Goal: Task Accomplishment & Management: Manage account settings

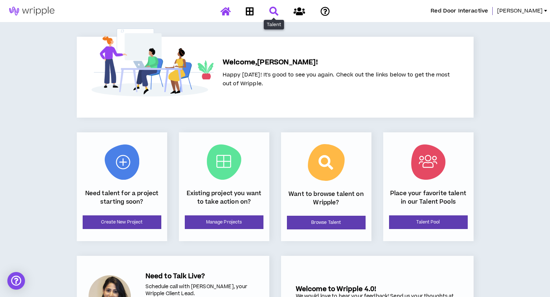
click at [271, 12] on icon at bounding box center [273, 11] width 9 height 9
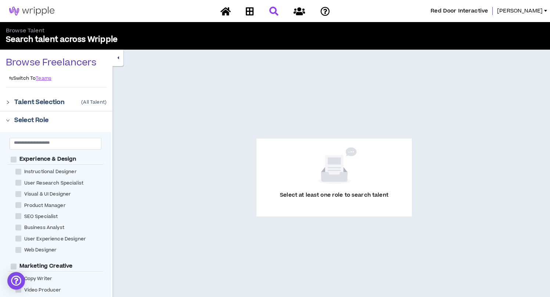
click at [9, 101] on icon "right" at bounding box center [8, 102] width 4 height 4
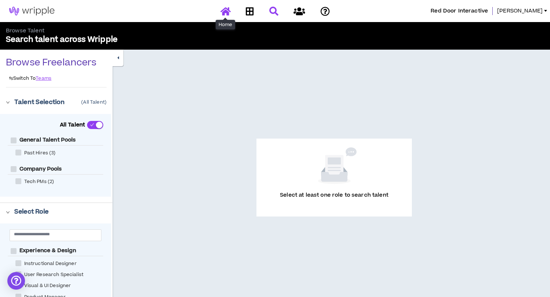
click at [225, 8] on icon at bounding box center [226, 11] width 10 height 9
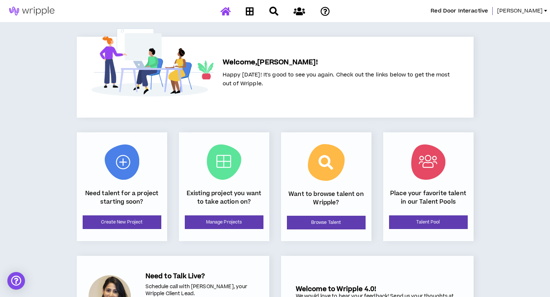
click at [537, 13] on span "[PERSON_NAME]" at bounding box center [520, 11] width 46 height 8
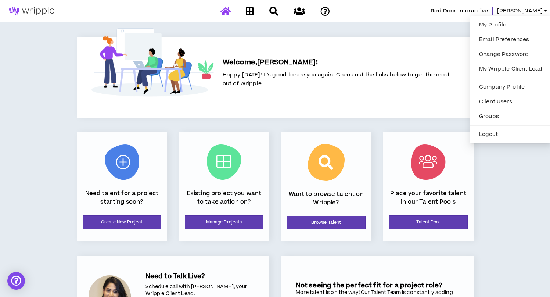
click at [355, 37] on div "Welcome, [PERSON_NAME] ! Happy [DATE]! It's good to see you again. Check out th…" at bounding box center [275, 77] width 397 height 81
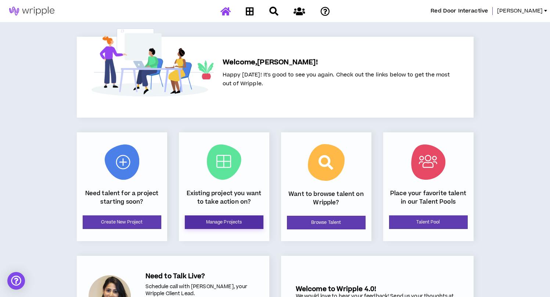
click at [214, 224] on link "Manage Projects" at bounding box center [224, 222] width 79 height 14
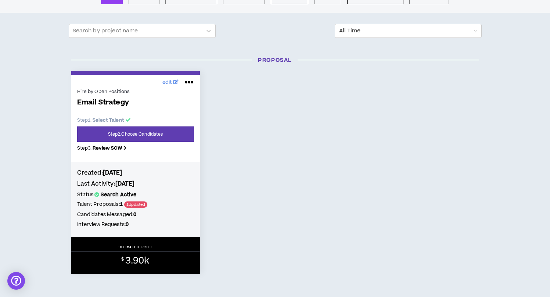
scroll to position [87, 0]
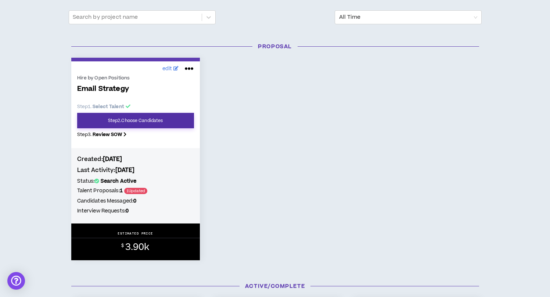
click at [131, 121] on link "Step 2 . Choose Candidates" at bounding box center [135, 120] width 117 height 15
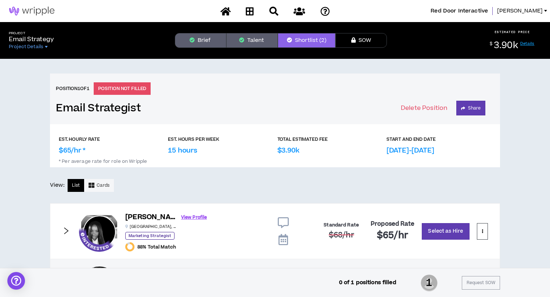
click at [354, 42] on icon "button" at bounding box center [353, 39] width 4 height 5
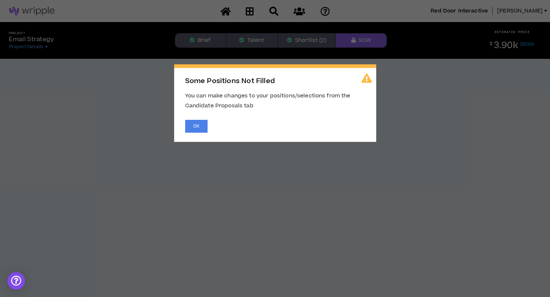
click at [303, 39] on span "Some Positions Not Filled You can make changes to your positions/selections fro…" at bounding box center [275, 148] width 550 height 297
click at [190, 128] on button "OK" at bounding box center [196, 126] width 22 height 13
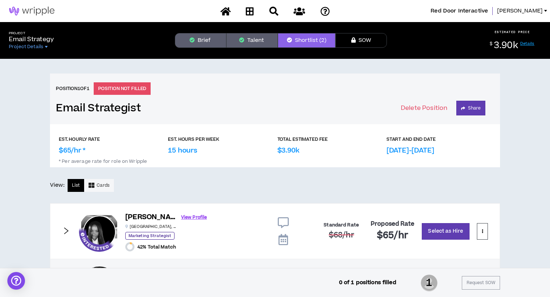
click at [202, 46] on body "Red Door Interactive [PERSON_NAME] Project Email Strategy Project Details Brief…" at bounding box center [275, 148] width 550 height 297
click at [245, 40] on button "Talent" at bounding box center [251, 40] width 51 height 15
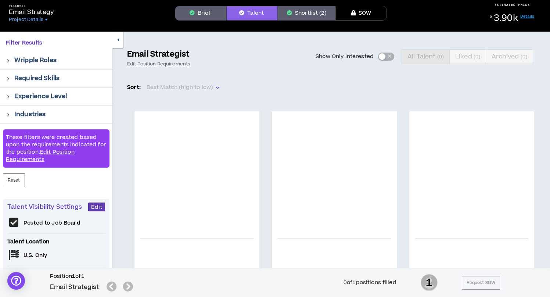
scroll to position [28, 0]
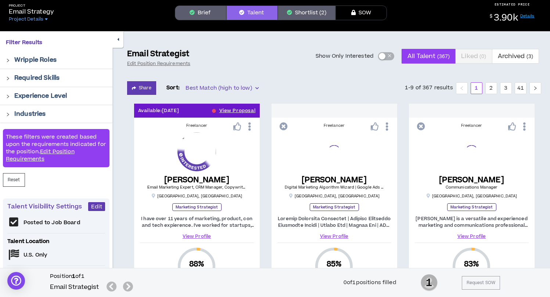
click at [10, 78] on div at bounding box center [10, 78] width 8 height 8
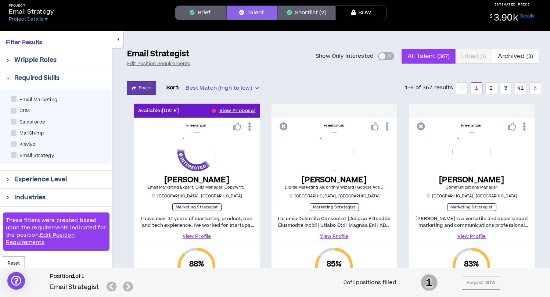
click at [10, 78] on div at bounding box center [10, 78] width 8 height 8
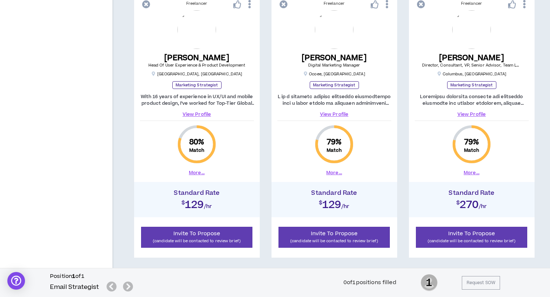
scroll to position [764, 0]
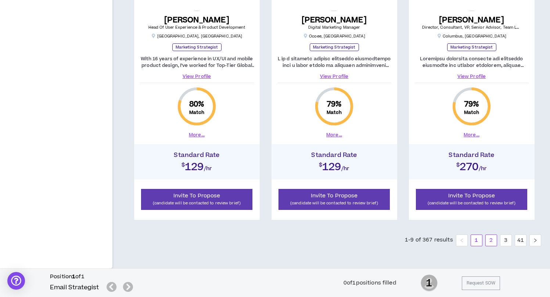
click at [494, 241] on link "2" at bounding box center [491, 240] width 11 height 11
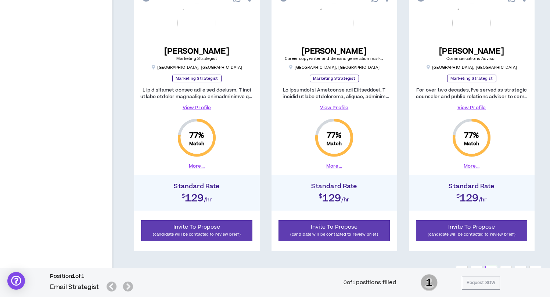
scroll to position [764, 0]
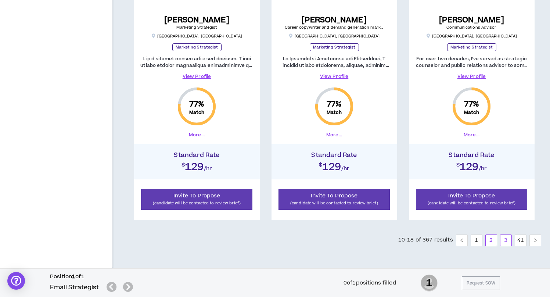
click at [507, 239] on link "3" at bounding box center [506, 240] width 11 height 11
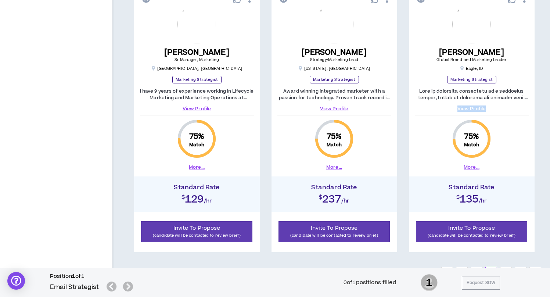
scroll to position [764, 0]
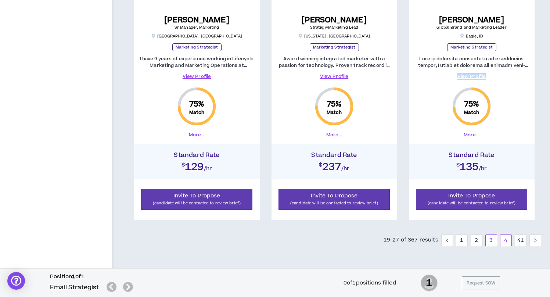
click at [504, 242] on link "4" at bounding box center [506, 240] width 11 height 11
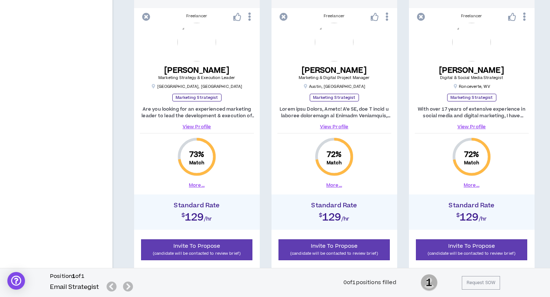
scroll to position [764, 0]
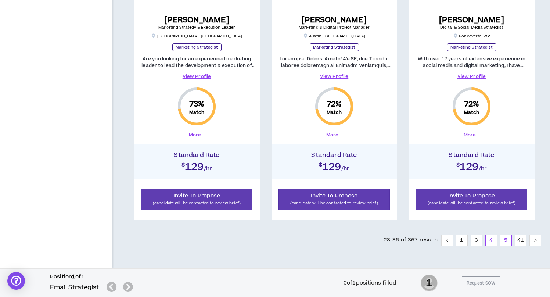
click at [503, 237] on link "5" at bounding box center [506, 240] width 11 height 11
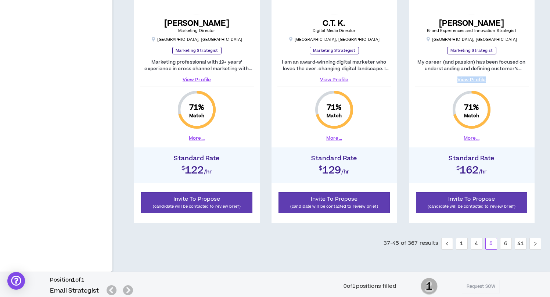
scroll to position [764, 0]
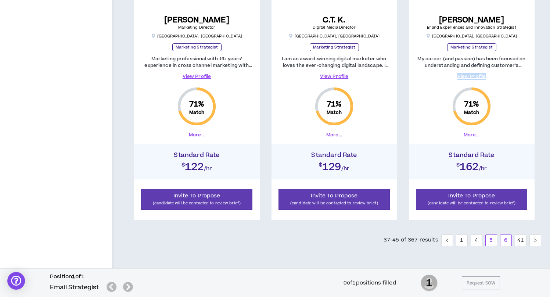
click at [508, 242] on link "6" at bounding box center [506, 240] width 11 height 11
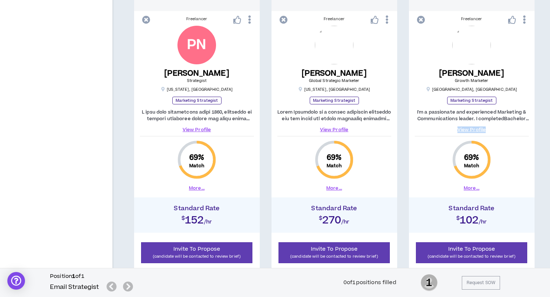
scroll to position [764, 0]
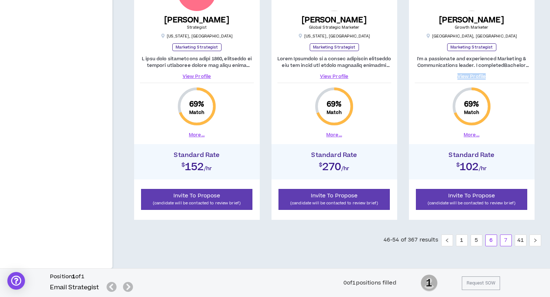
click at [505, 242] on link "7" at bounding box center [506, 240] width 11 height 11
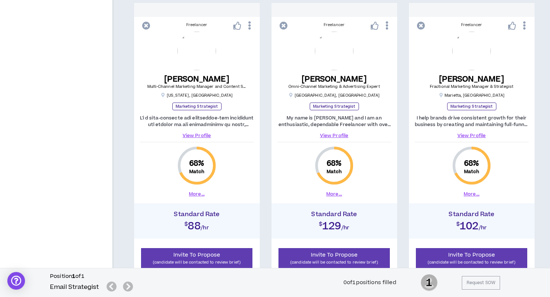
scroll to position [708, 0]
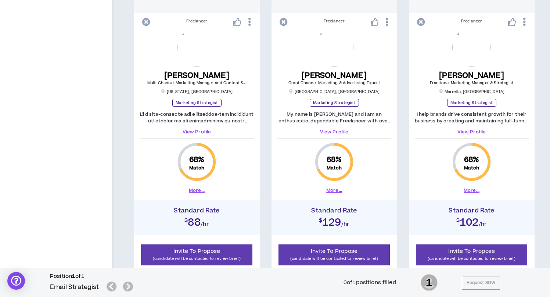
click at [207, 132] on link "View Profile" at bounding box center [197, 132] width 114 height 7
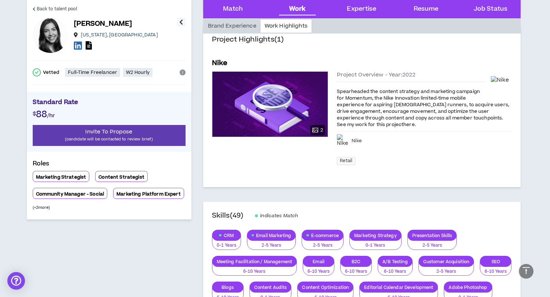
scroll to position [347, 0]
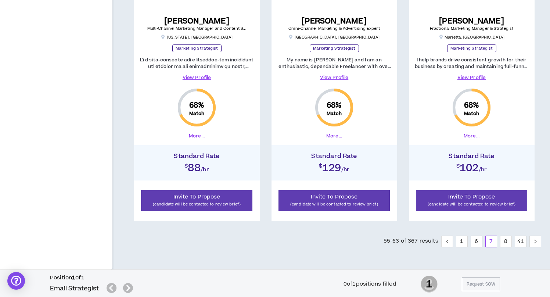
scroll to position [764, 0]
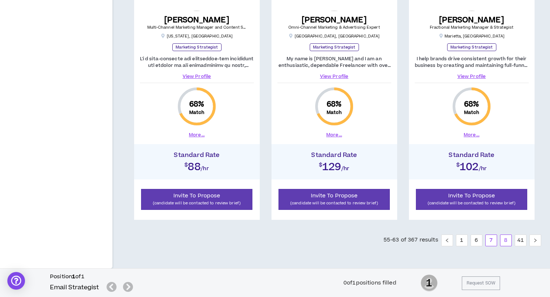
click at [505, 240] on link "8" at bounding box center [506, 240] width 11 height 11
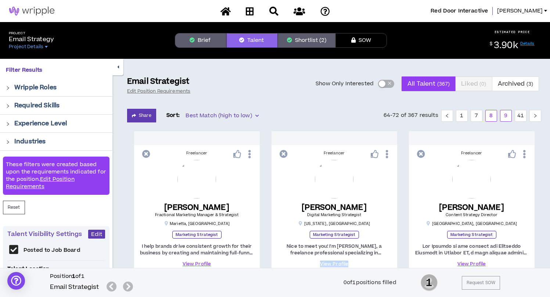
click at [504, 117] on link "9" at bounding box center [506, 115] width 11 height 11
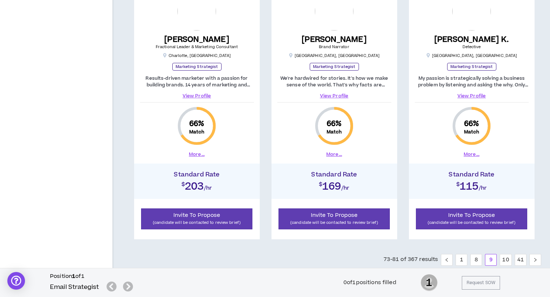
scroll to position [760, 0]
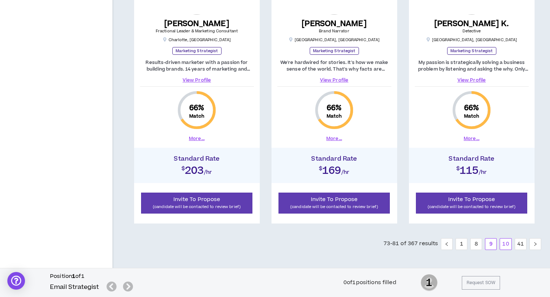
click at [507, 244] on link "10" at bounding box center [505, 244] width 11 height 11
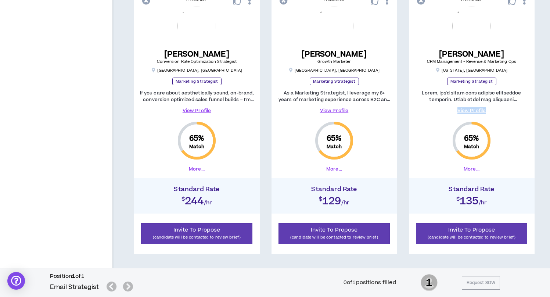
scroll to position [764, 0]
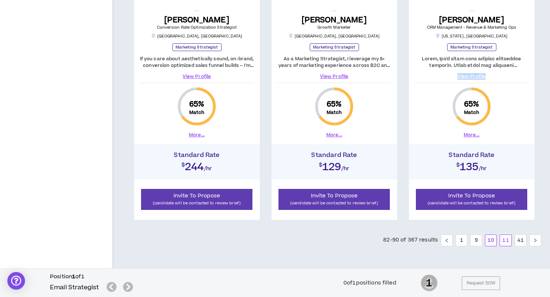
click at [507, 240] on link "11" at bounding box center [505, 240] width 11 height 11
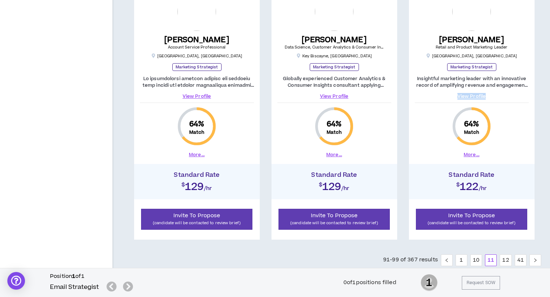
scroll to position [764, 0]
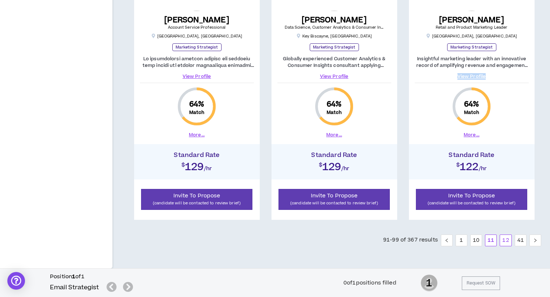
click at [509, 243] on link "12" at bounding box center [505, 240] width 11 height 11
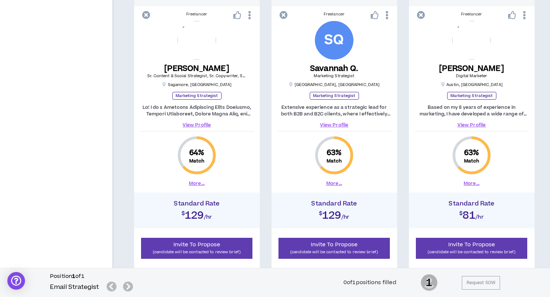
scroll to position [428, 0]
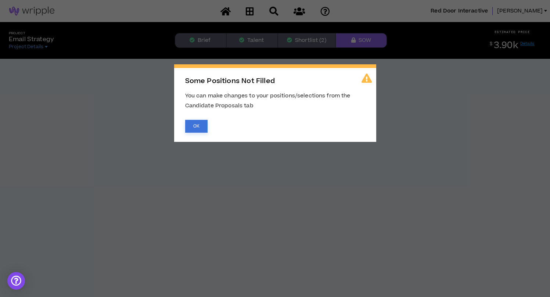
click at [199, 123] on button "OK" at bounding box center [196, 126] width 22 height 13
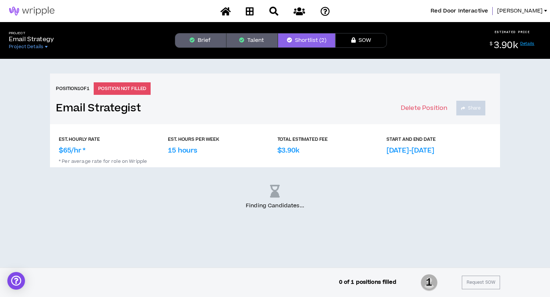
click at [257, 42] on button "Talent" at bounding box center [251, 40] width 51 height 15
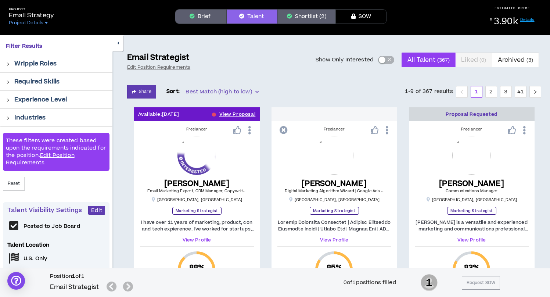
scroll to position [19, 0]
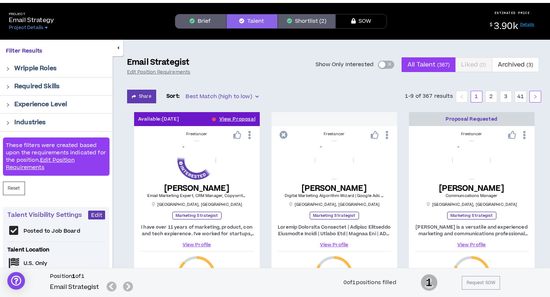
click at [534, 97] on icon "right" at bounding box center [535, 96] width 4 height 4
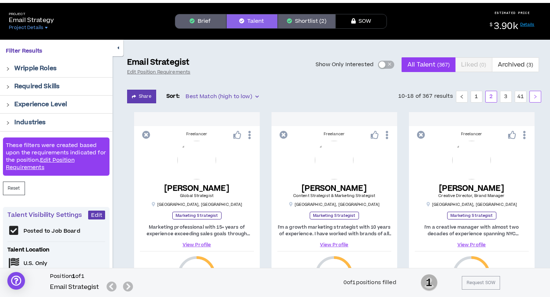
click at [534, 97] on icon "right" at bounding box center [535, 96] width 4 height 4
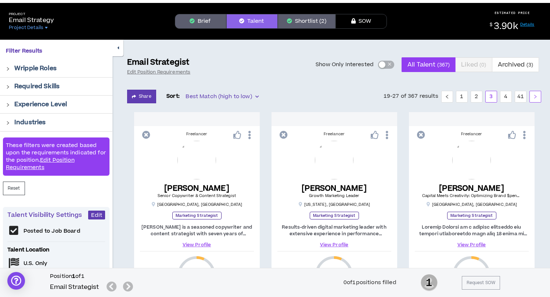
click at [534, 97] on icon "right" at bounding box center [535, 96] width 4 height 4
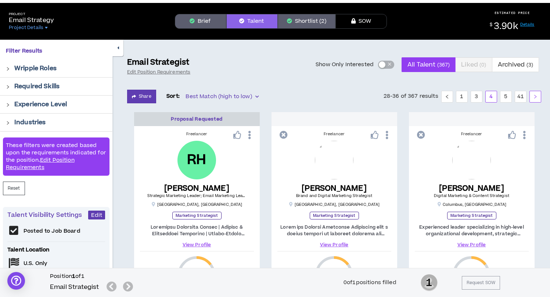
click at [534, 97] on icon "right" at bounding box center [535, 96] width 4 height 4
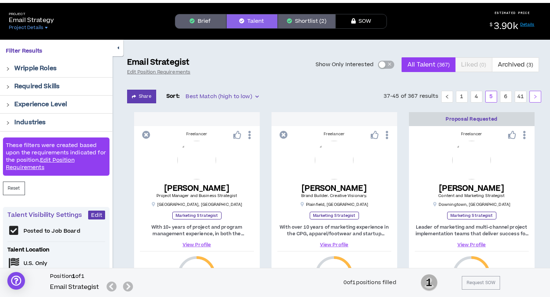
click at [536, 95] on icon "right" at bounding box center [535, 96] width 4 height 4
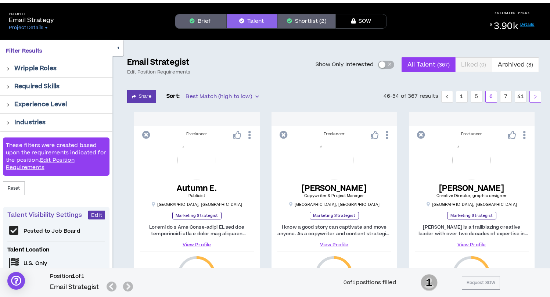
click at [536, 95] on icon "right" at bounding box center [535, 96] width 4 height 4
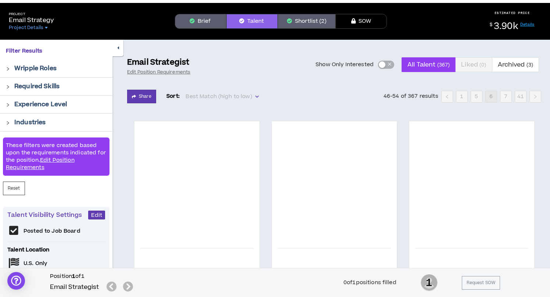
click at [536, 95] on icon "right" at bounding box center [535, 96] width 4 height 4
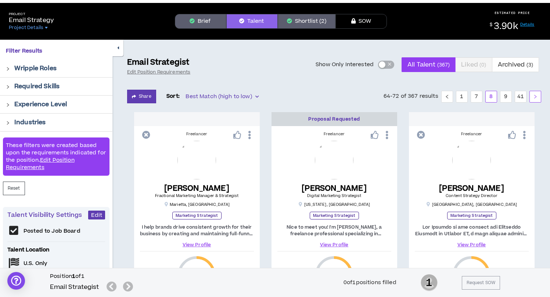
click at [536, 95] on icon "right" at bounding box center [535, 96] width 4 height 4
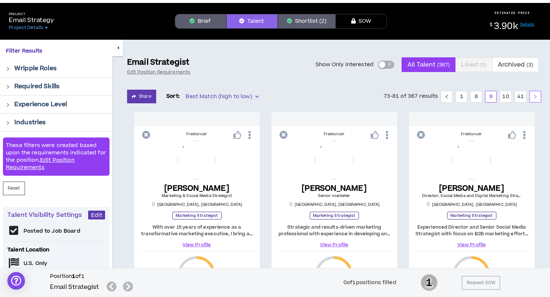
click at [536, 95] on icon "right" at bounding box center [535, 96] width 4 height 4
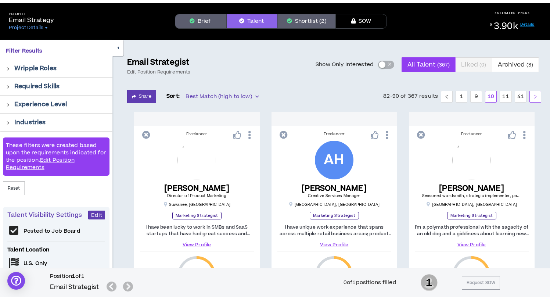
click at [536, 95] on icon "right" at bounding box center [535, 96] width 4 height 4
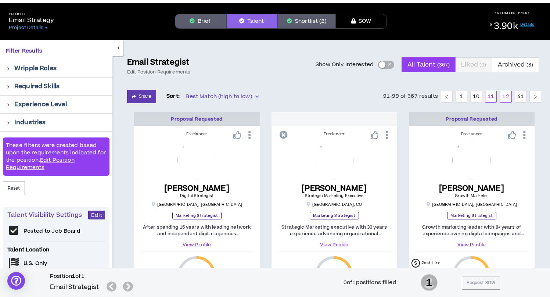
click at [507, 96] on link "12" at bounding box center [505, 96] width 11 height 11
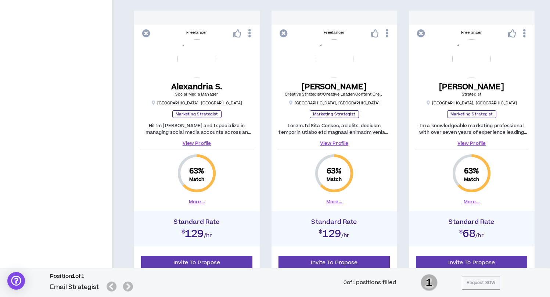
scroll to position [764, 0]
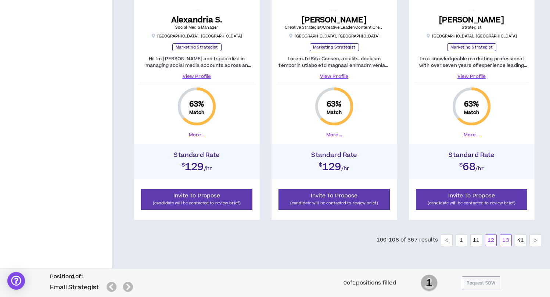
click at [506, 240] on link "13" at bounding box center [505, 240] width 11 height 11
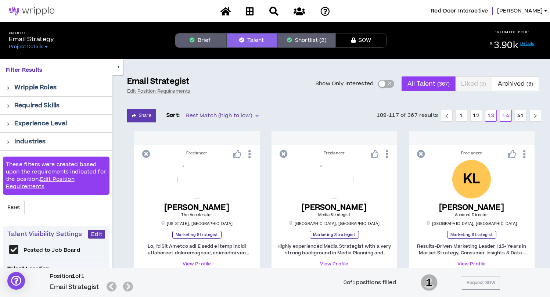
click at [506, 115] on link "14" at bounding box center [505, 115] width 11 height 11
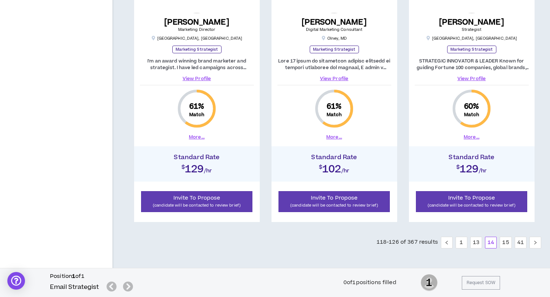
scroll to position [764, 0]
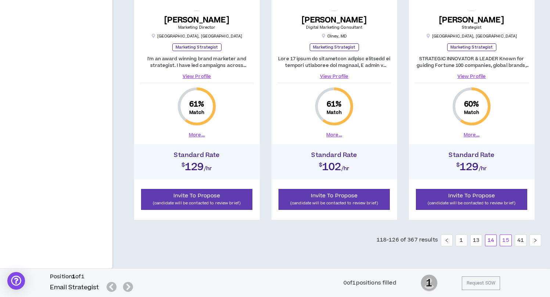
click at [505, 240] on link "15" at bounding box center [505, 240] width 11 height 11
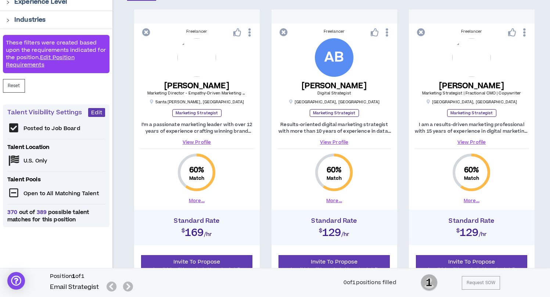
scroll to position [126, 0]
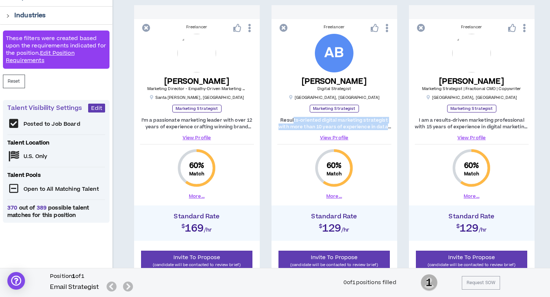
drag, startPoint x: 295, startPoint y: 122, endPoint x: 359, endPoint y: 132, distance: 64.4
click at [359, 132] on div "Results-oriented digital marketing strategist with more than 10 years of experi…" at bounding box center [335, 129] width 114 height 24
click at [377, 147] on div "Freelancer AB Amirah B. Digital Strategist Atlanta , GA Marketing Strategist Re…" at bounding box center [335, 112] width 126 height 180
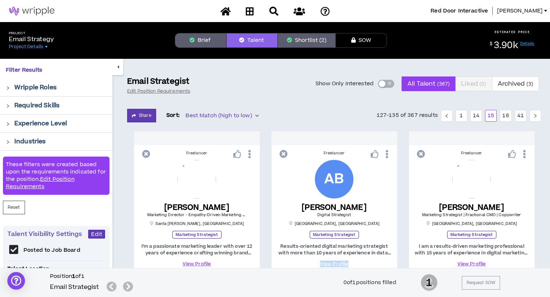
click at [311, 44] on button "Shortlist (2)" at bounding box center [307, 40] width 58 height 15
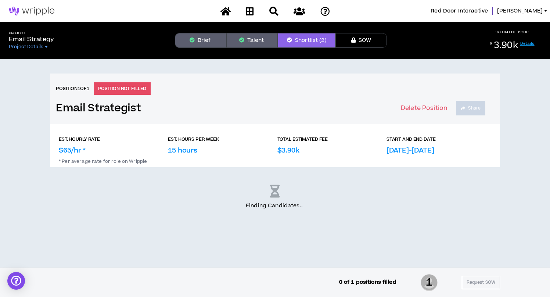
click at [256, 40] on button "Talent" at bounding box center [251, 40] width 51 height 15
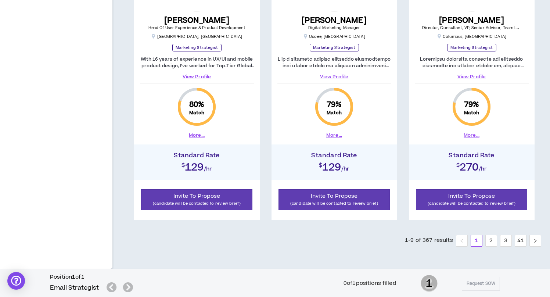
scroll to position [764, 0]
click at [487, 240] on link "2" at bounding box center [491, 240] width 11 height 11
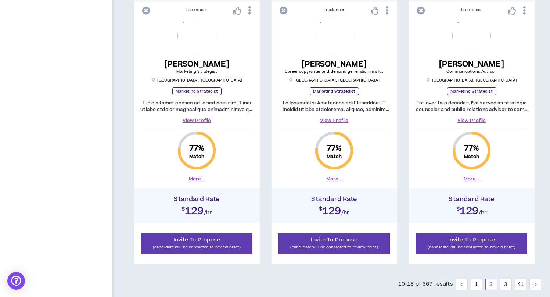
scroll to position [764, 0]
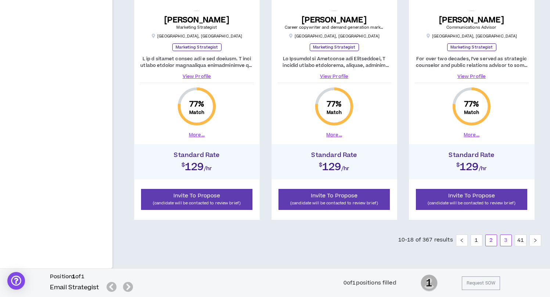
click at [504, 240] on link "3" at bounding box center [506, 240] width 11 height 11
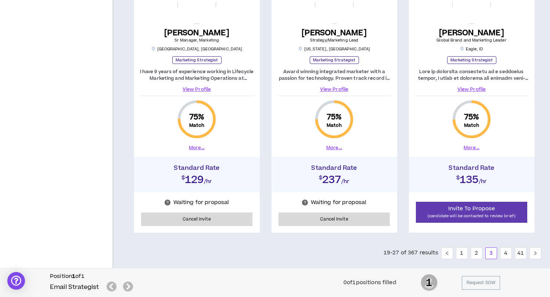
scroll to position [754, 0]
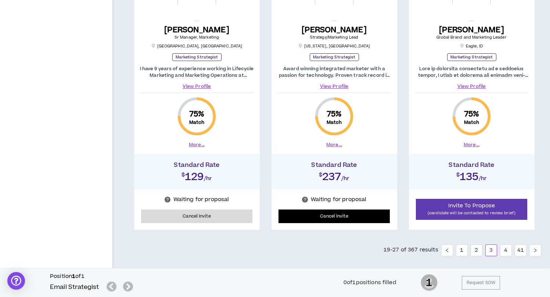
click at [319, 221] on button "Cancel Invite" at bounding box center [335, 217] width 112 height 14
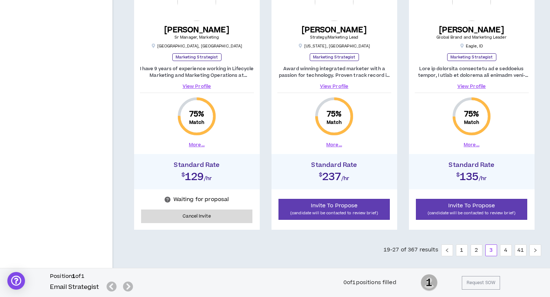
scroll to position [764, 0]
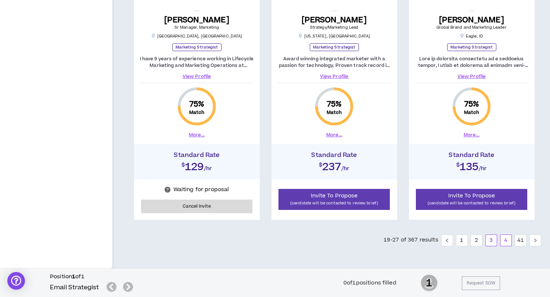
click at [504, 242] on link "4" at bounding box center [506, 240] width 11 height 11
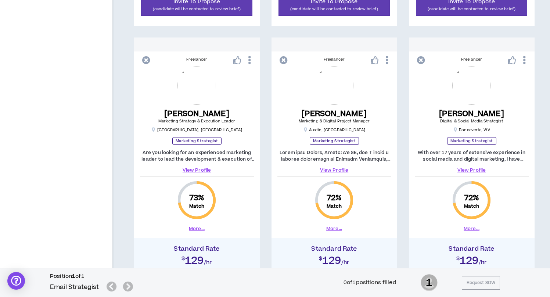
scroll to position [764, 0]
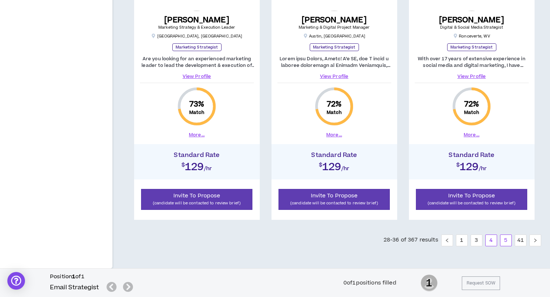
click at [505, 238] on link "5" at bounding box center [506, 240] width 11 height 11
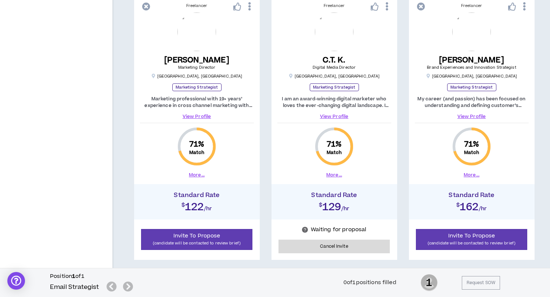
scroll to position [715, 0]
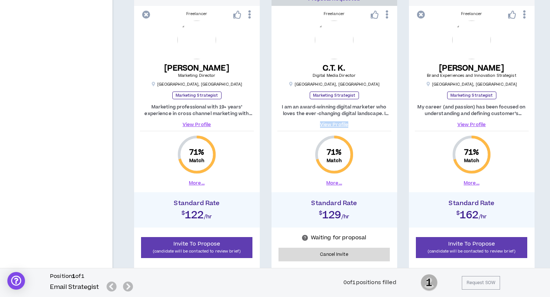
click at [333, 121] on link "View Profile" at bounding box center [335, 124] width 114 height 7
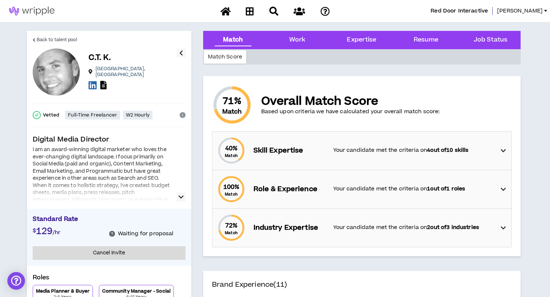
click at [181, 196] on icon "button" at bounding box center [181, 197] width 5 height 9
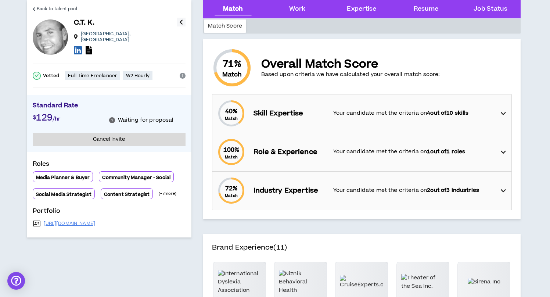
scroll to position [51, 0]
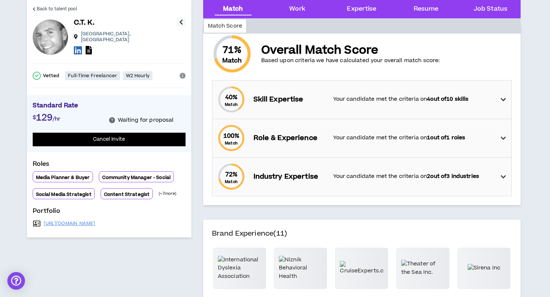
click at [111, 135] on button "Cancel Invite" at bounding box center [109, 140] width 153 height 14
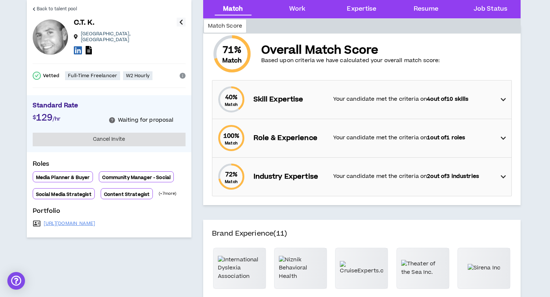
scroll to position [0, 0]
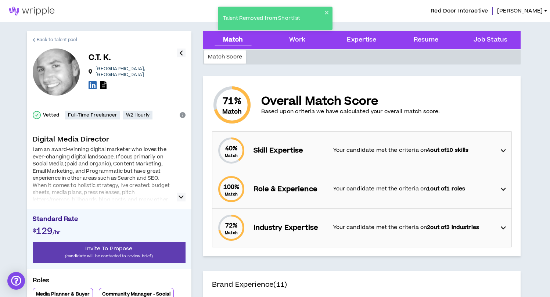
click at [43, 40] on span "Back to talent pool" at bounding box center [57, 39] width 40 height 7
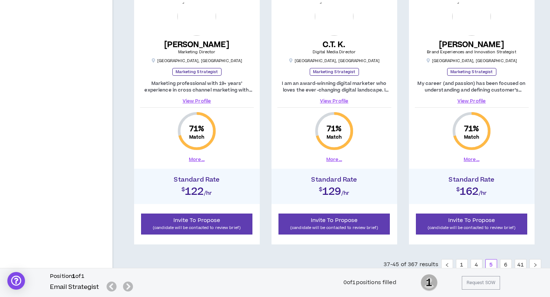
scroll to position [764, 0]
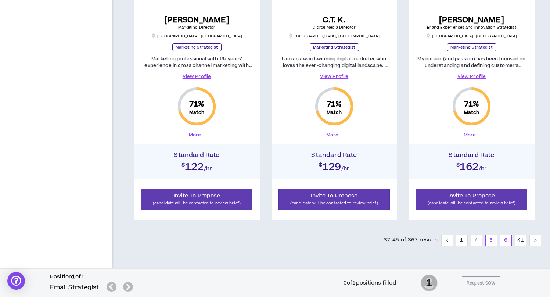
click at [507, 242] on link "6" at bounding box center [506, 240] width 11 height 11
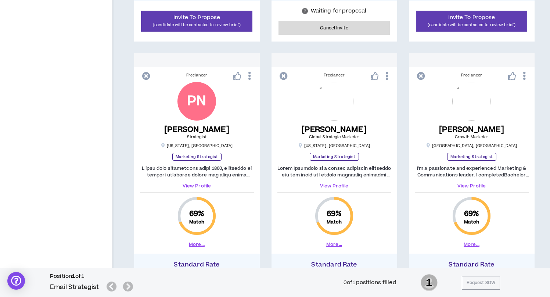
scroll to position [764, 0]
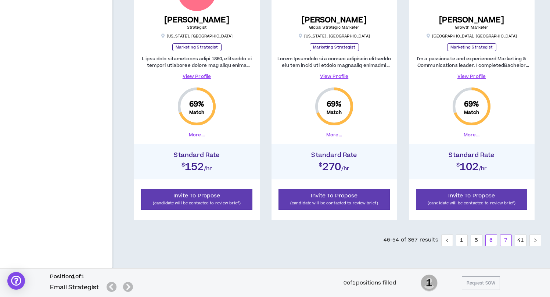
click at [505, 242] on link "7" at bounding box center [506, 240] width 11 height 11
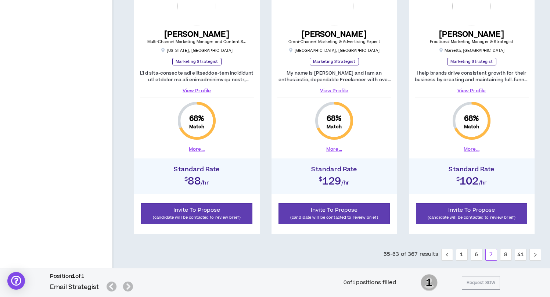
scroll to position [764, 0]
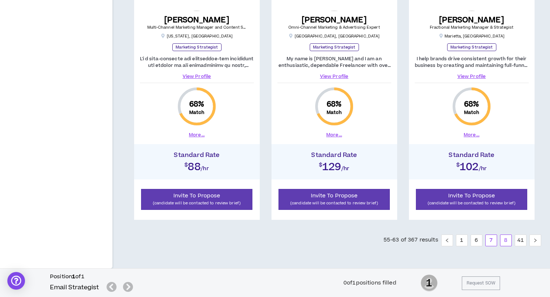
click at [505, 236] on link "8" at bounding box center [506, 240] width 11 height 11
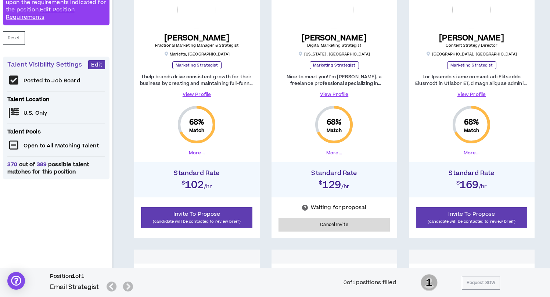
scroll to position [164, 0]
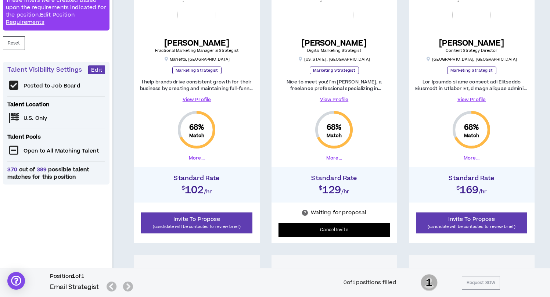
click at [335, 232] on button "Cancel Invite" at bounding box center [335, 230] width 112 height 14
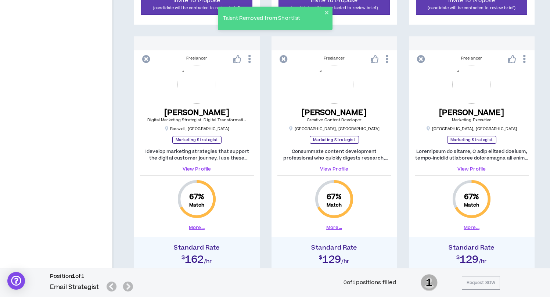
scroll to position [762, 0]
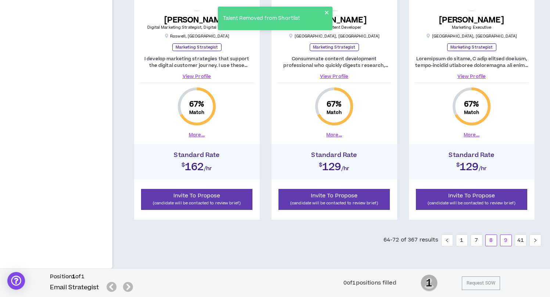
click at [507, 245] on link "9" at bounding box center [506, 240] width 11 height 11
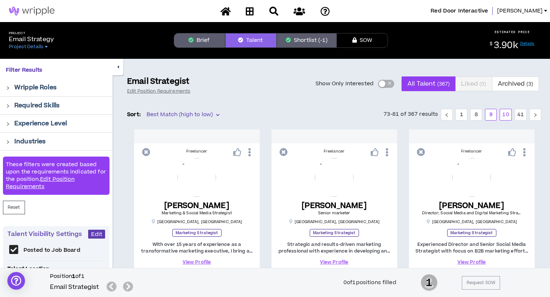
click at [508, 117] on link "10" at bounding box center [505, 114] width 11 height 11
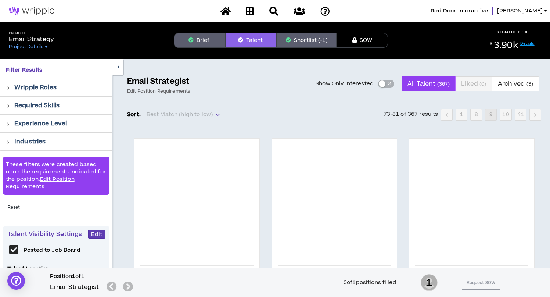
click at [310, 40] on button "Shortlist (-1)" at bounding box center [307, 40] width 60 height 15
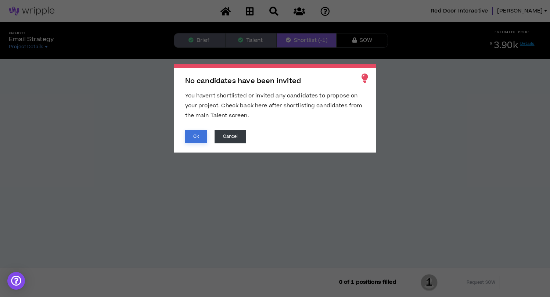
click at [199, 136] on button "Ok" at bounding box center [196, 136] width 22 height 13
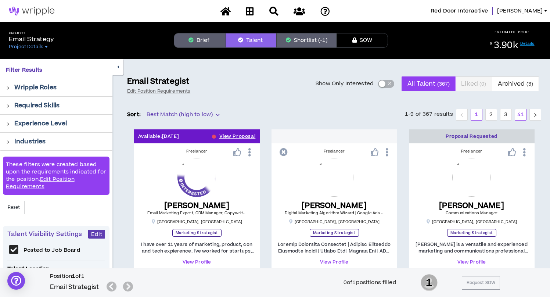
click at [522, 114] on link "41" at bounding box center [520, 114] width 11 height 11
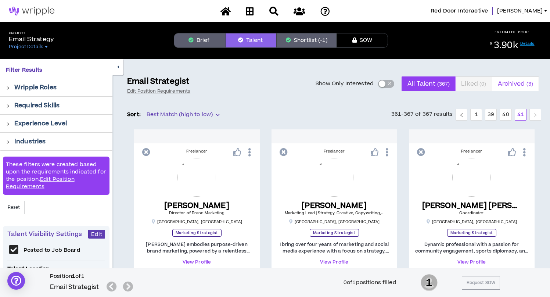
click at [522, 83] on span "Archived ( 3 )" at bounding box center [516, 84] width 36 height 18
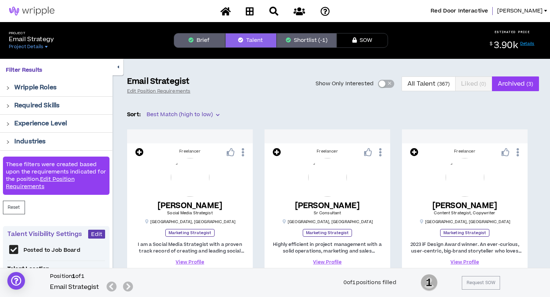
click at [298, 40] on button "Shortlist (-1)" at bounding box center [307, 40] width 60 height 15
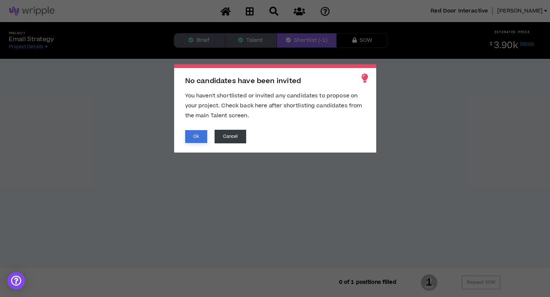
click at [192, 137] on button "Ok" at bounding box center [196, 136] width 22 height 13
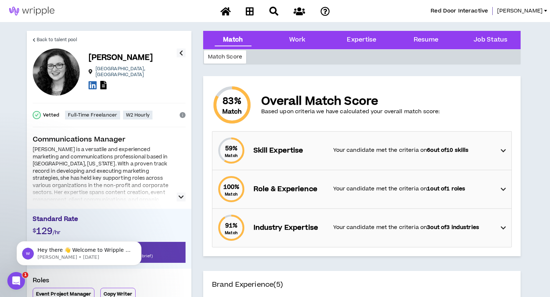
click at [182, 197] on icon "button" at bounding box center [181, 197] width 5 height 9
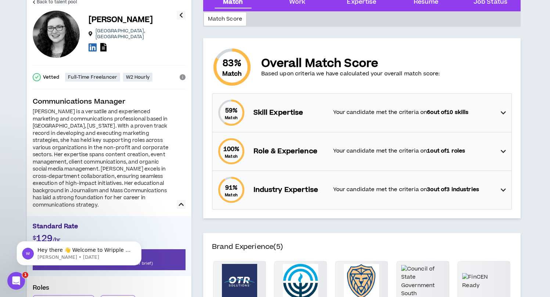
scroll to position [42, 0]
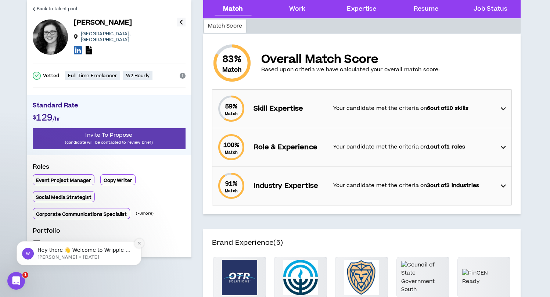
click at [139, 243] on icon "Dismiss notification" at bounding box center [139, 243] width 4 height 4
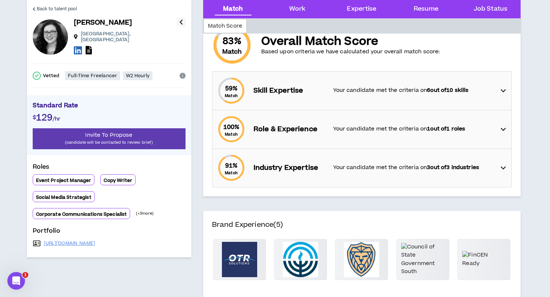
scroll to position [61, 0]
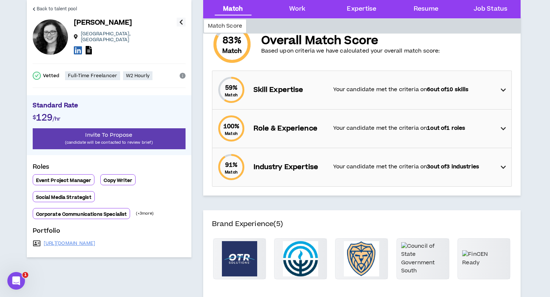
click at [503, 127] on icon at bounding box center [503, 128] width 5 height 9
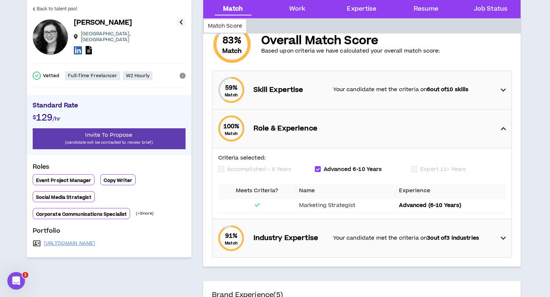
click at [503, 127] on icon at bounding box center [503, 128] width 5 height 9
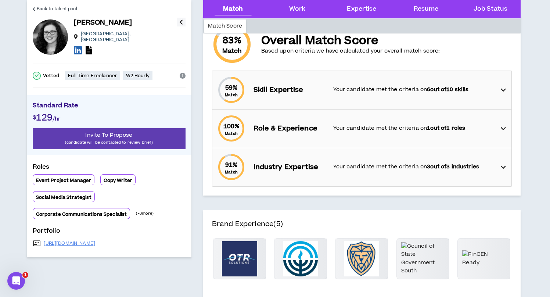
click at [502, 90] on icon at bounding box center [503, 90] width 5 height 9
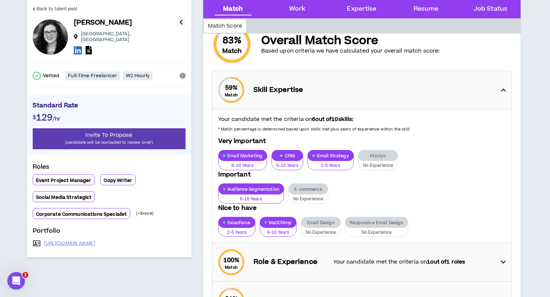
click at [502, 90] on icon at bounding box center [503, 90] width 5 height 9
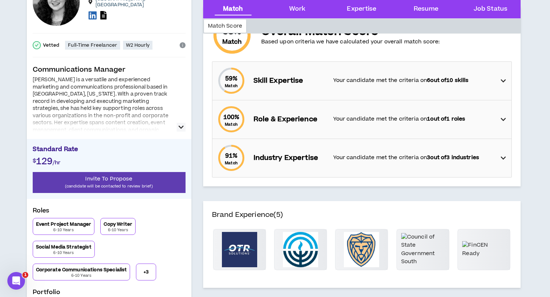
scroll to position [77, 0]
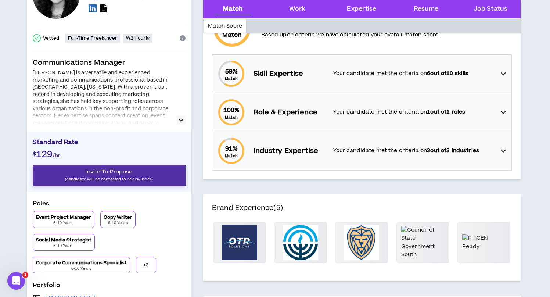
click at [117, 176] on p "(candidate will be contacted to review brief)" at bounding box center [109, 179] width 153 height 7
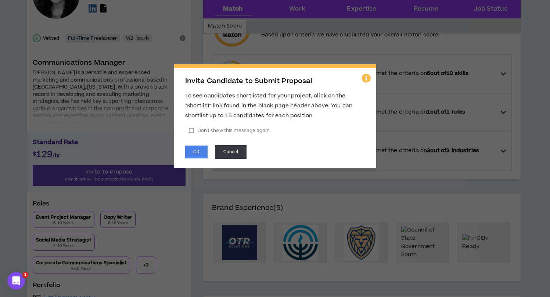
click at [194, 127] on label "Don’t show this message again" at bounding box center [229, 130] width 88 height 11
click at [193, 157] on button "OK" at bounding box center [196, 152] width 22 height 13
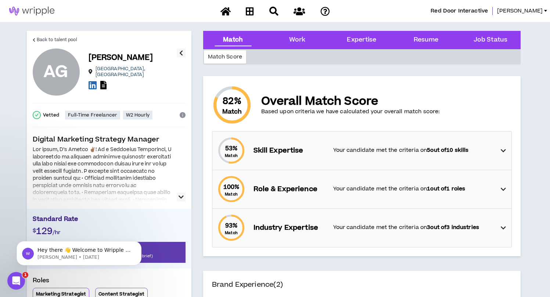
click at [495, 225] on div "93 % Match Industry Expertise Your candidate met the criteria on 3 out of 3 ind…" at bounding box center [364, 228] width 295 height 38
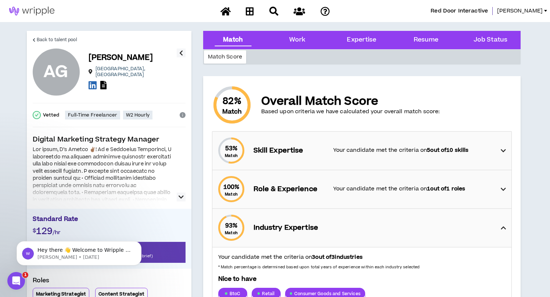
click at [181, 196] on icon "button" at bounding box center [181, 197] width 5 height 9
click at [182, 197] on icon "button" at bounding box center [181, 197] width 5 height 9
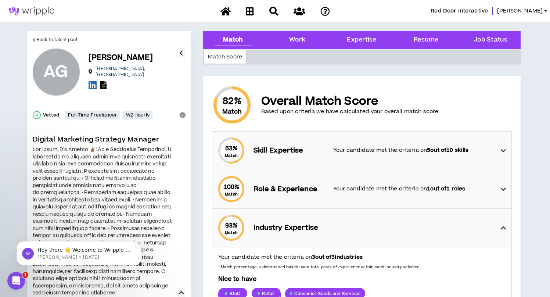
click at [139, 243] on icon "Dismiss notification" at bounding box center [139, 243] width 3 height 3
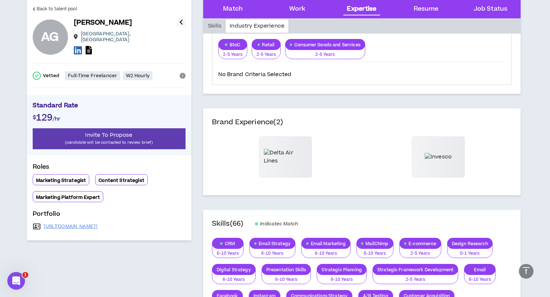
scroll to position [225, 0]
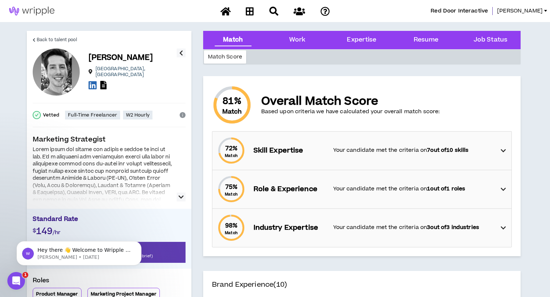
click at [183, 196] on icon "button" at bounding box center [181, 197] width 5 height 9
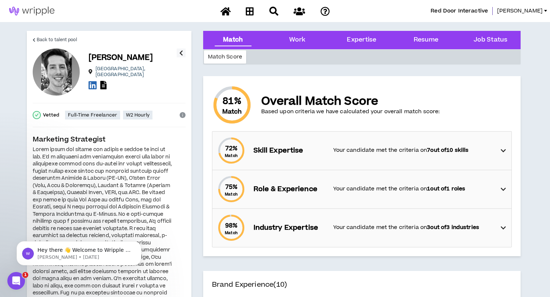
click at [330, 196] on div "75 % Match Role & Experience Your candidate met the criteria on 1 out of 1 roles" at bounding box center [364, 189] width 295 height 38
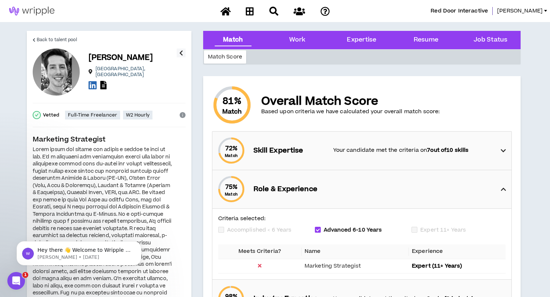
click at [330, 196] on div "75 % Match Role & Experience" at bounding box center [364, 189] width 295 height 38
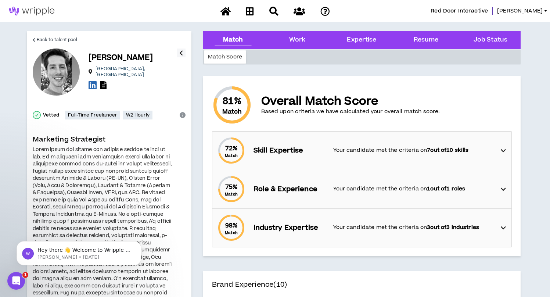
click at [330, 196] on div "75 % Match Role & Experience Your candidate met the criteria on 1 out of 1 roles" at bounding box center [364, 189] width 295 height 38
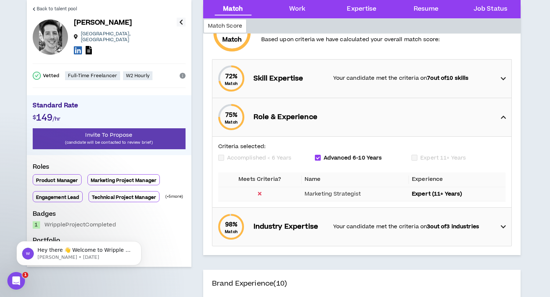
scroll to position [83, 0]
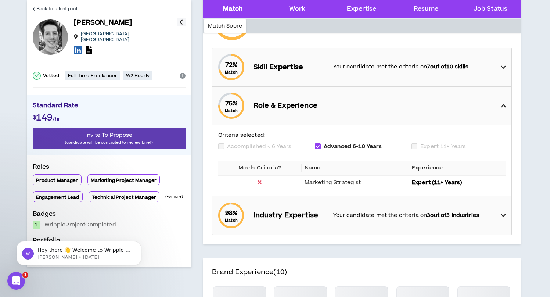
click at [317, 212] on p "Industry Expertise" at bounding box center [290, 215] width 72 height 10
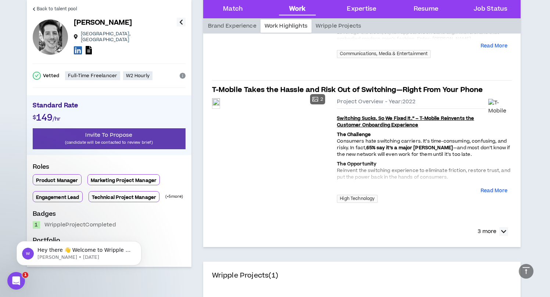
scroll to position [812, 0]
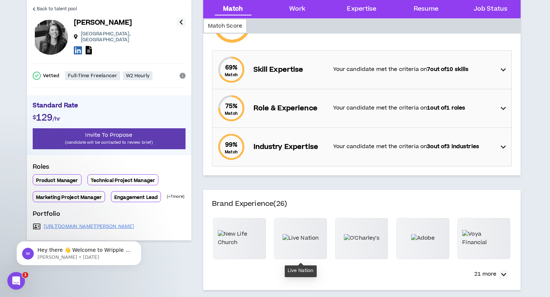
scroll to position [75, 0]
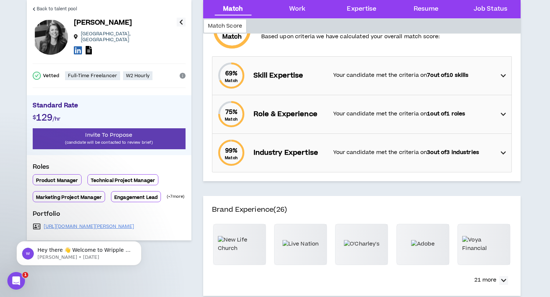
click at [351, 151] on p "Your candidate met the criteria on 3 out of 3 industries" at bounding box center [413, 153] width 161 height 8
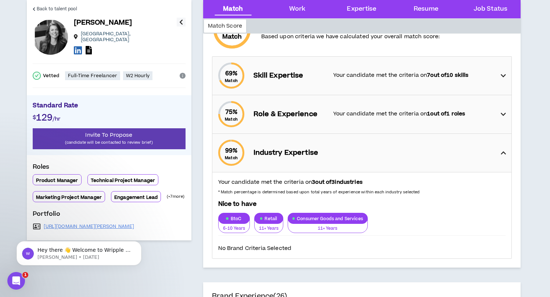
click at [351, 151] on div "99 % Match Industry Expertise" at bounding box center [364, 153] width 295 height 38
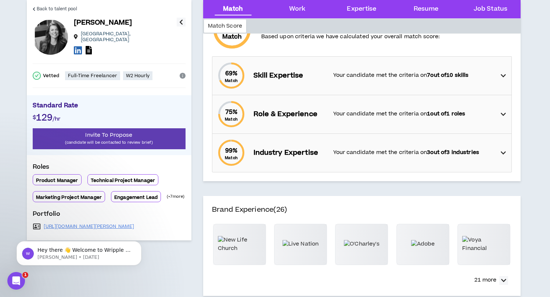
click at [349, 115] on p "Your candidate met the criteria on 1 out of 1 roles" at bounding box center [413, 114] width 161 height 8
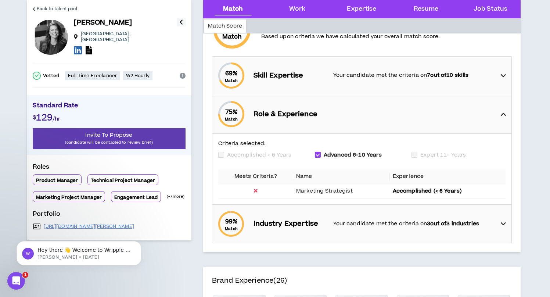
click at [349, 115] on div "75 % Match Role & Experience" at bounding box center [364, 114] width 295 height 38
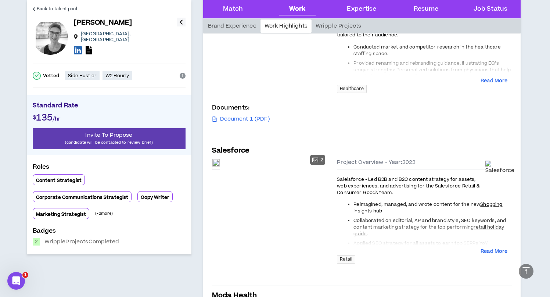
scroll to position [434, 0]
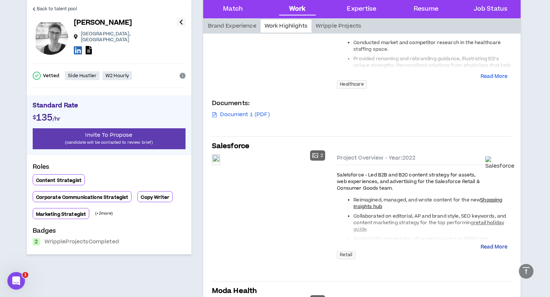
click at [489, 246] on button "Read More" at bounding box center [494, 247] width 27 height 7
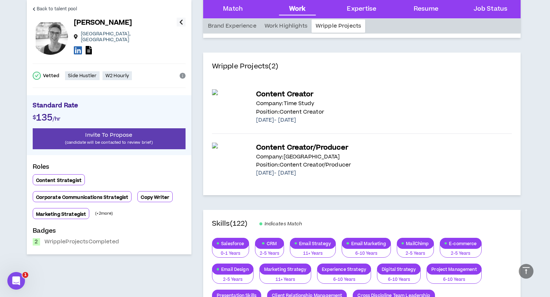
scroll to position [906, 0]
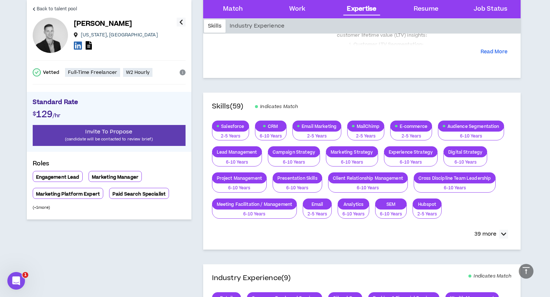
scroll to position [759, 0]
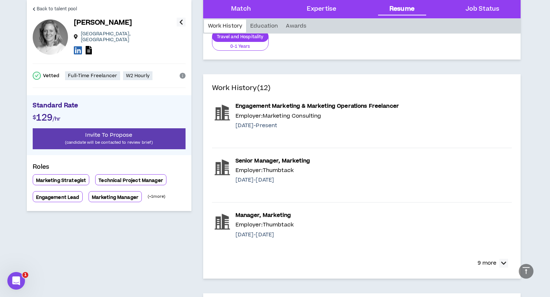
scroll to position [468, 0]
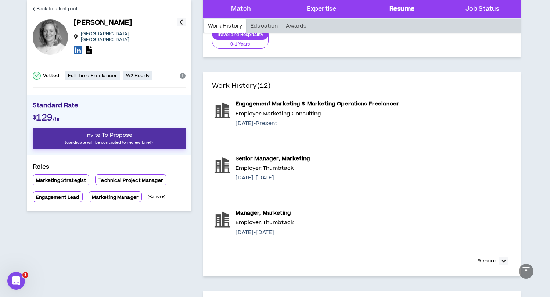
click at [133, 139] on p "(candidate will be contacted to review brief)" at bounding box center [109, 142] width 153 height 7
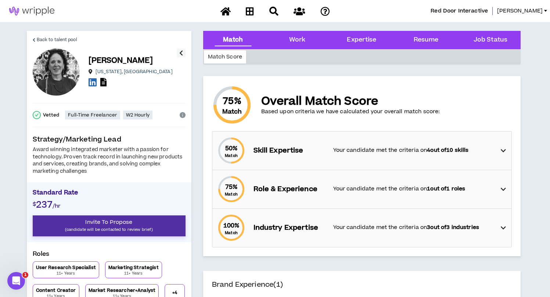
click at [121, 226] on p "(candidate will be contacted to review brief)" at bounding box center [109, 229] width 153 height 7
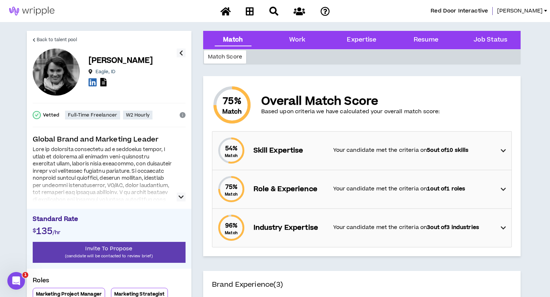
click at [182, 195] on icon "button" at bounding box center [181, 197] width 5 height 9
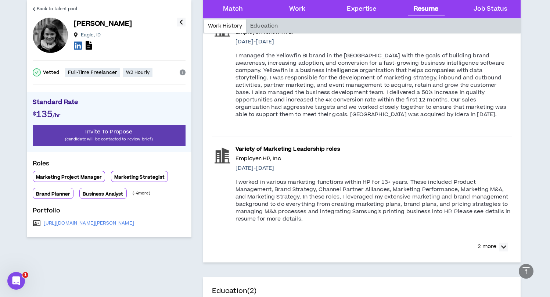
scroll to position [803, 0]
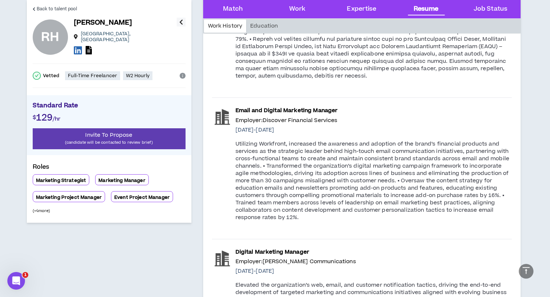
scroll to position [786, 0]
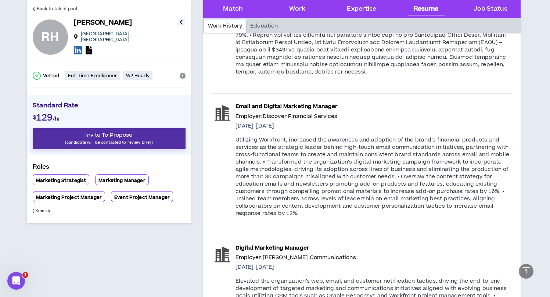
click at [101, 142] on p "(candidate will be contacted to review brief)" at bounding box center [109, 142] width 153 height 7
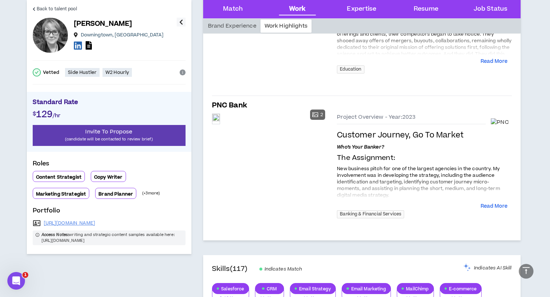
scroll to position [608, 0]
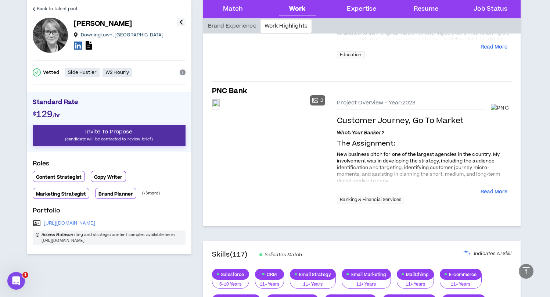
click at [111, 137] on p "(candidate will be contacted to review brief)" at bounding box center [109, 139] width 153 height 7
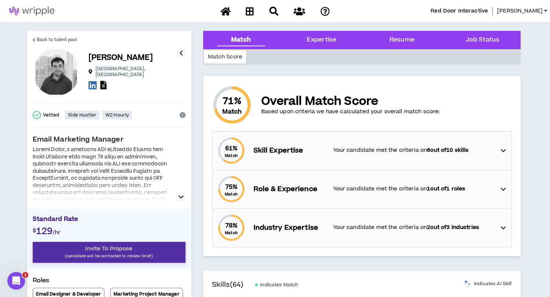
click at [100, 248] on span "Invite To Propose" at bounding box center [108, 249] width 47 height 8
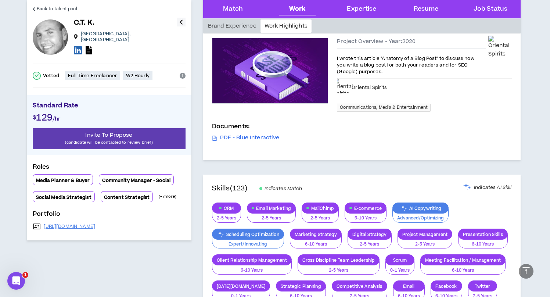
scroll to position [560, 0]
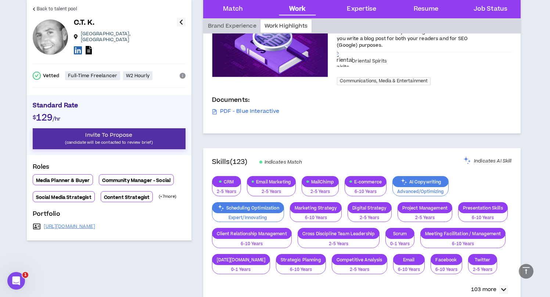
click at [109, 139] on p "(candidate will be contacted to review brief)" at bounding box center [109, 142] width 153 height 7
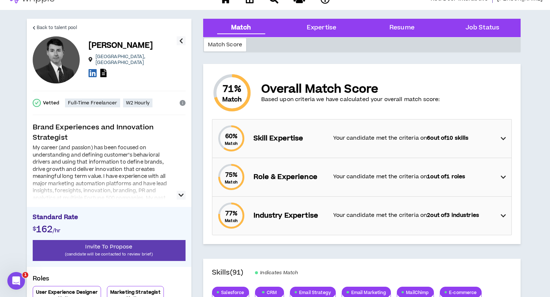
scroll to position [12, 0]
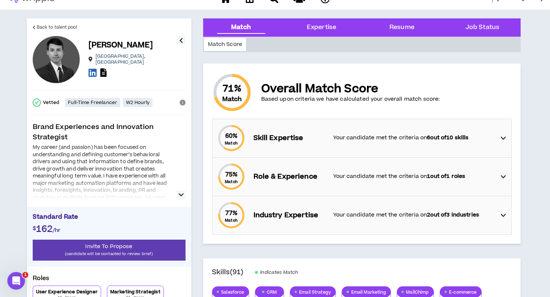
click at [180, 193] on icon "button" at bounding box center [181, 194] width 5 height 9
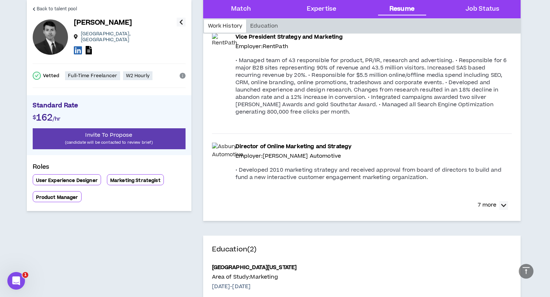
scroll to position [698, 0]
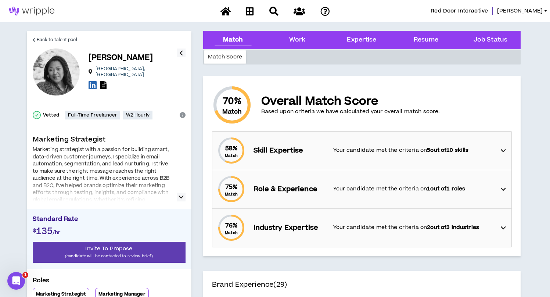
scroll to position [15, 0]
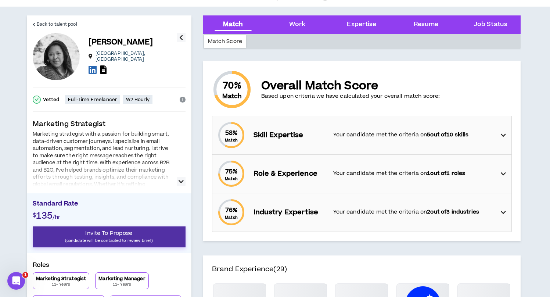
click at [101, 236] on span "Invite To Propose" at bounding box center [108, 233] width 47 height 8
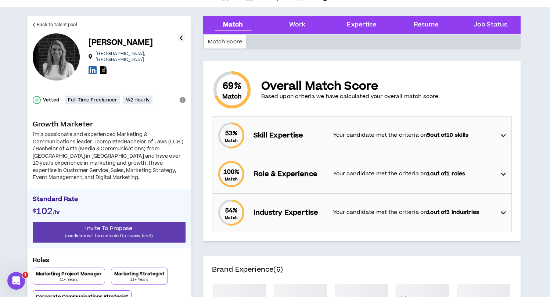
scroll to position [16, 0]
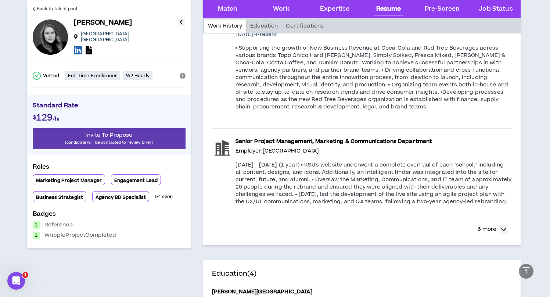
scroll to position [908, 0]
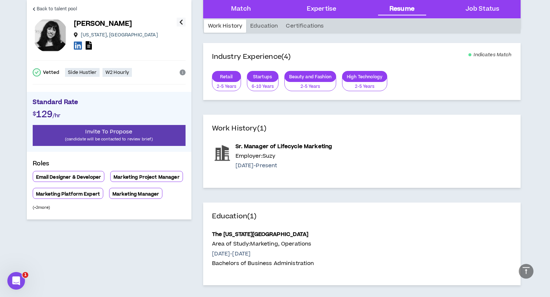
scroll to position [398, 0]
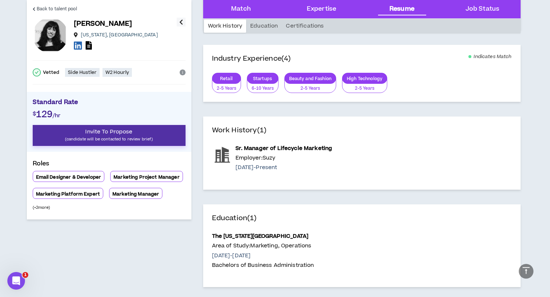
click at [121, 139] on p "(candidate will be contacted to review brief)" at bounding box center [109, 139] width 153 height 7
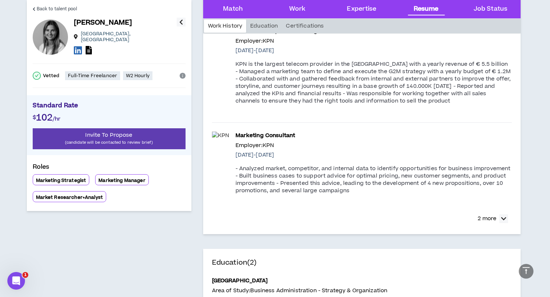
scroll to position [1021, 0]
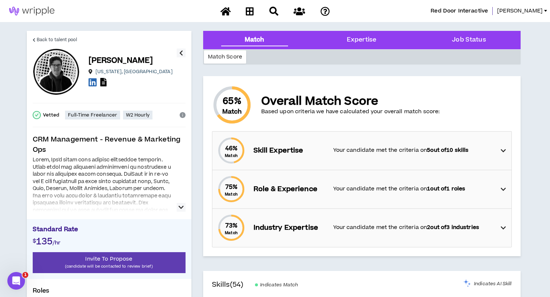
click at [182, 210] on icon "button" at bounding box center [181, 207] width 5 height 9
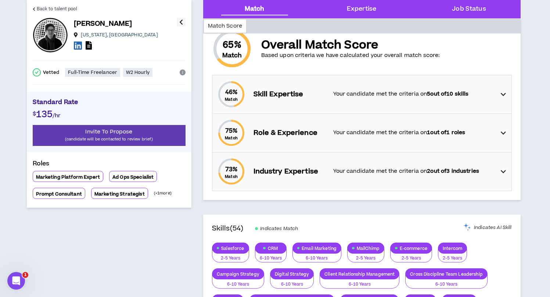
scroll to position [63, 0]
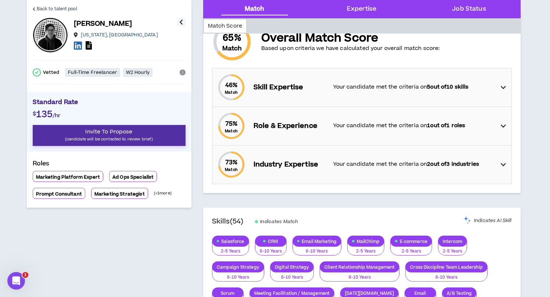
click at [99, 136] on p "(candidate will be contacted to review brief)" at bounding box center [109, 139] width 153 height 7
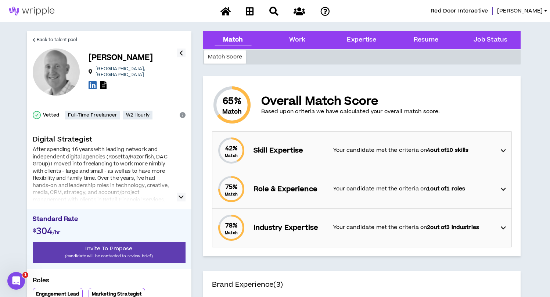
click at [182, 198] on icon "button" at bounding box center [181, 197] width 5 height 9
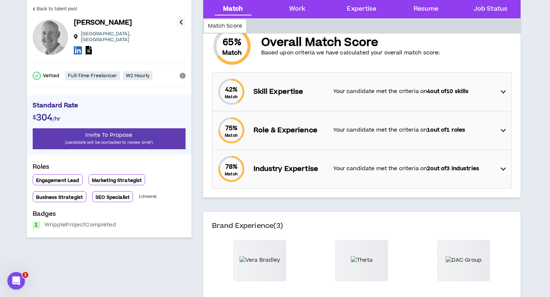
scroll to position [66, 0]
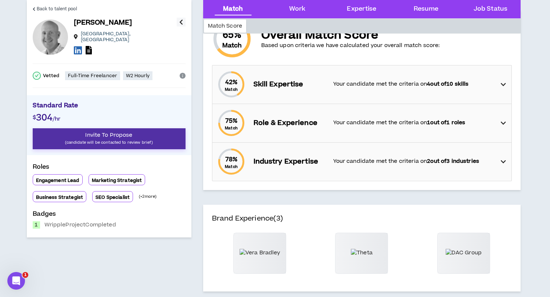
click at [108, 132] on span "Invite To Propose" at bounding box center [108, 135] width 47 height 8
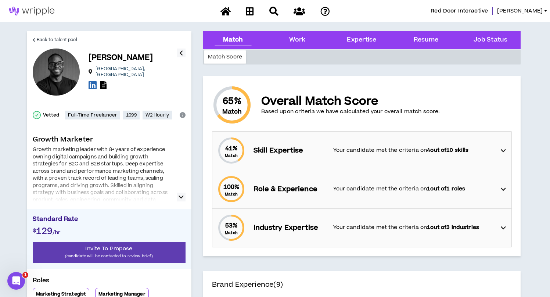
click at [182, 198] on icon "button" at bounding box center [181, 197] width 5 height 9
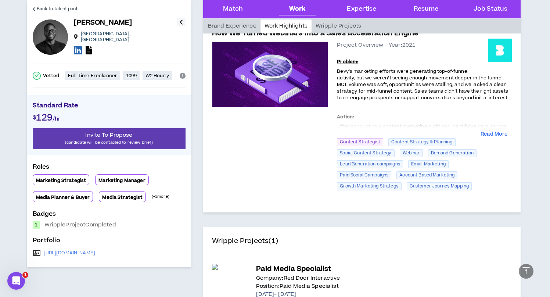
scroll to position [630, 0]
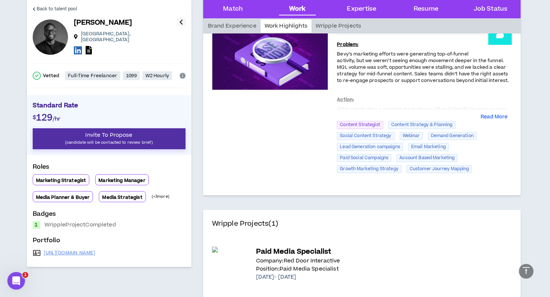
click at [114, 139] on p "(candidate will be contacted to review brief)" at bounding box center [109, 142] width 153 height 7
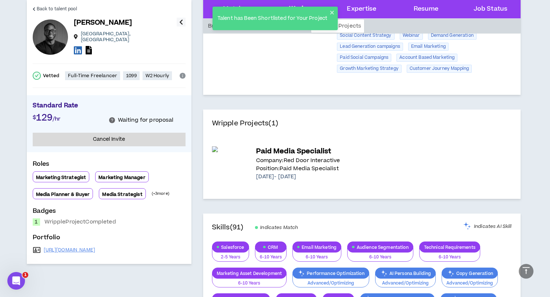
scroll to position [734, 0]
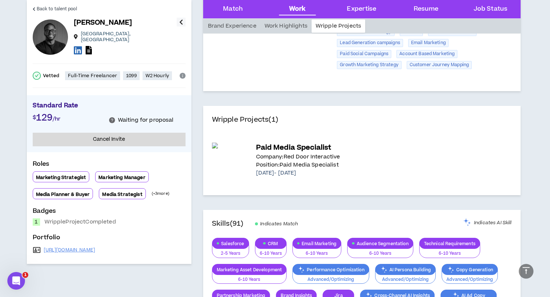
drag, startPoint x: 255, startPoint y: 157, endPoint x: 361, endPoint y: 186, distance: 109.5
click at [361, 186] on div "Paid Media Specialist Company: Red Door Interactive Position: Paid Media Specia…" at bounding box center [362, 160] width 300 height 53
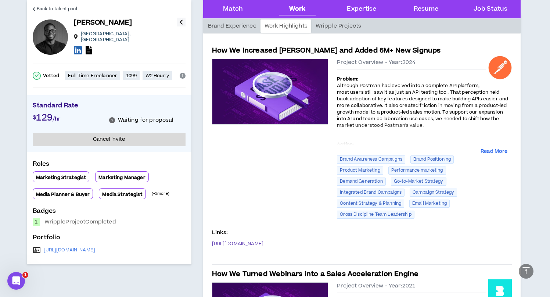
scroll to position [152, 0]
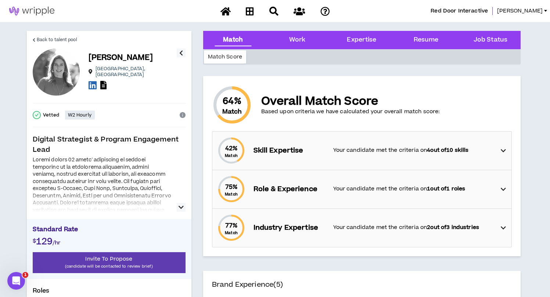
click at [183, 210] on icon "button" at bounding box center [181, 207] width 5 height 9
click at [179, 207] on icon "button" at bounding box center [181, 207] width 5 height 9
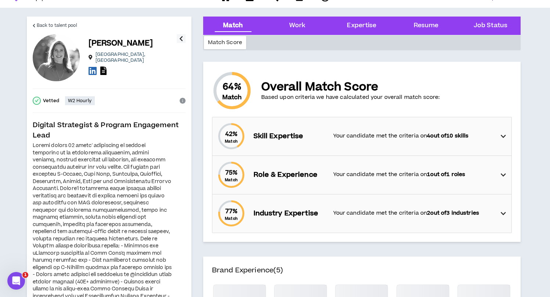
scroll to position [16, 0]
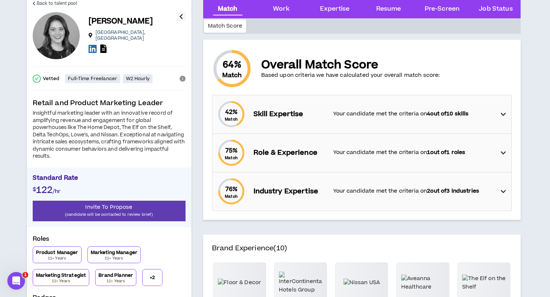
scroll to position [41, 0]
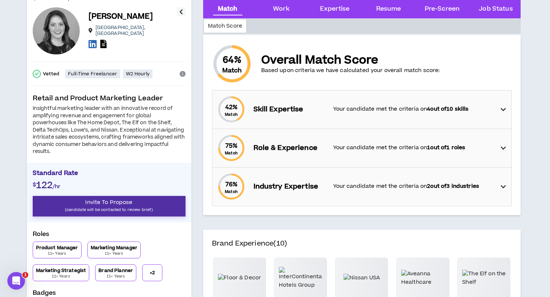
click at [108, 203] on span "Invite To Propose" at bounding box center [108, 203] width 47 height 8
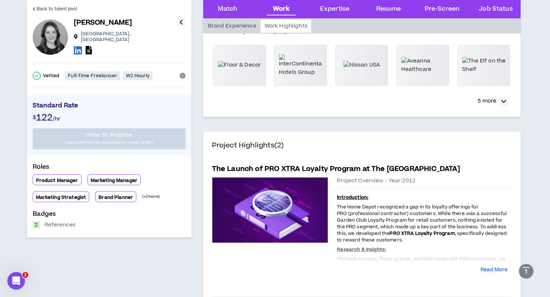
scroll to position [279, 0]
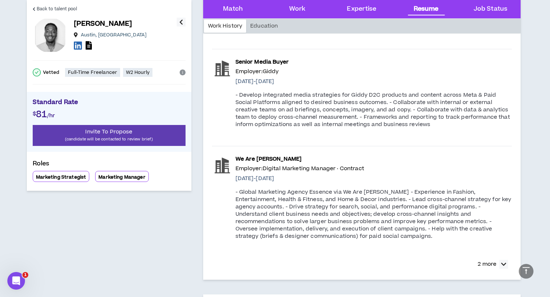
scroll to position [672, 0]
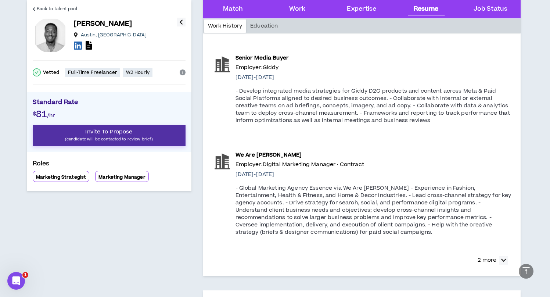
click at [123, 133] on span "Invite To Propose" at bounding box center [108, 132] width 47 height 8
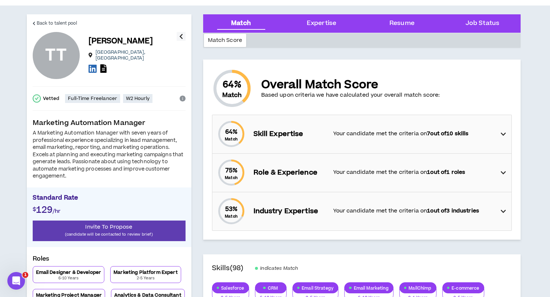
scroll to position [19, 0]
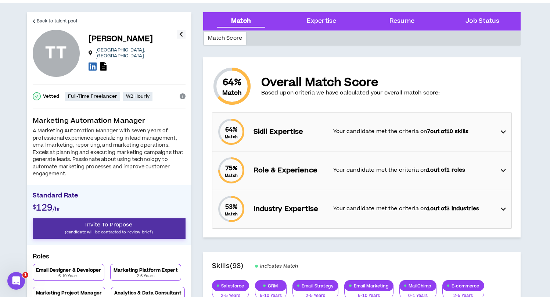
click at [99, 230] on p "(candidate will be contacted to review brief)" at bounding box center [109, 232] width 153 height 7
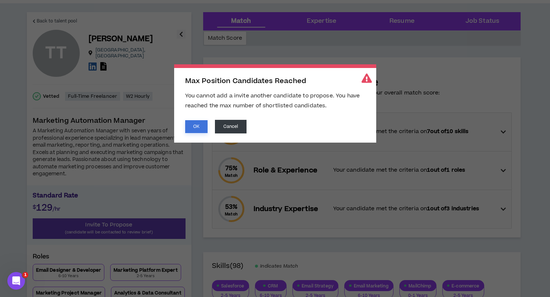
click at [199, 126] on button "OK" at bounding box center [196, 126] width 22 height 13
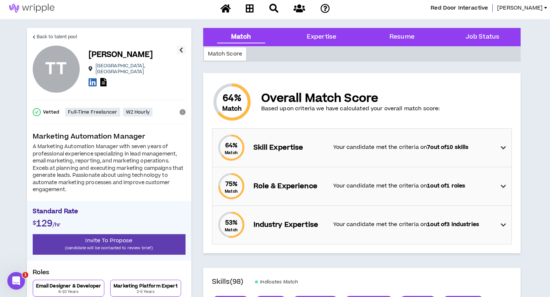
scroll to position [0, 0]
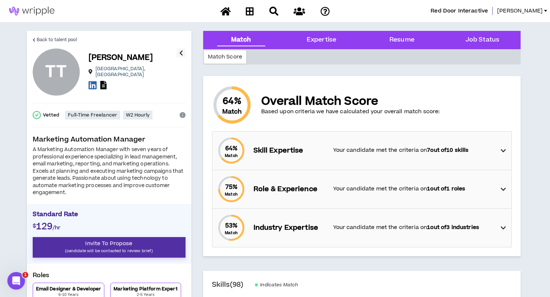
click at [108, 245] on span "Invite To Propose" at bounding box center [108, 244] width 47 height 8
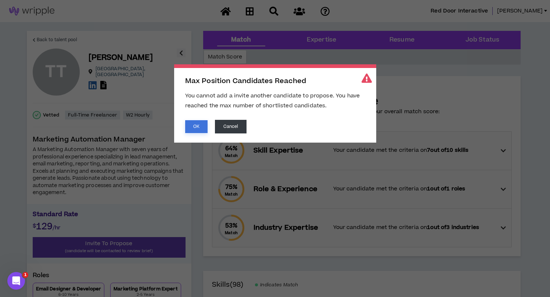
click at [197, 128] on button "OK" at bounding box center [196, 126] width 22 height 13
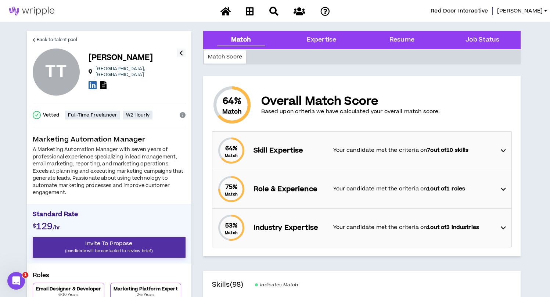
click at [103, 247] on span "Invite To Propose" at bounding box center [108, 244] width 47 height 8
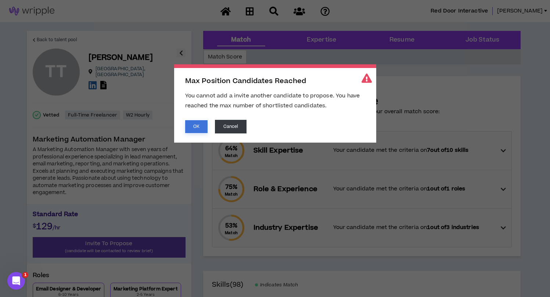
click at [200, 128] on button "OK" at bounding box center [196, 126] width 22 height 13
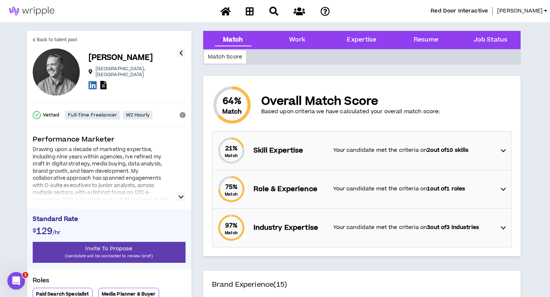
click at [182, 197] on icon "button" at bounding box center [181, 197] width 5 height 9
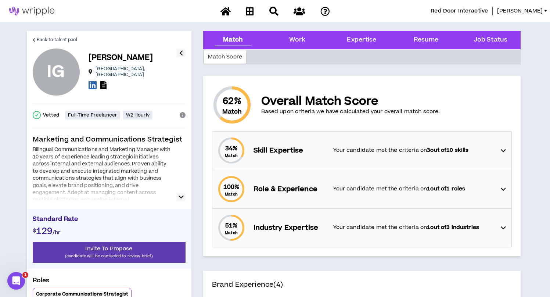
click at [180, 51] on icon "button" at bounding box center [181, 53] width 4 height 9
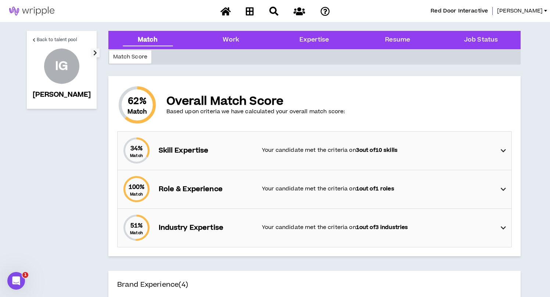
click at [93, 49] on icon "button" at bounding box center [95, 53] width 4 height 9
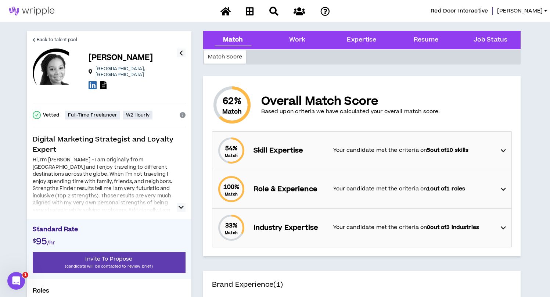
click at [177, 206] on button "button" at bounding box center [181, 207] width 9 height 9
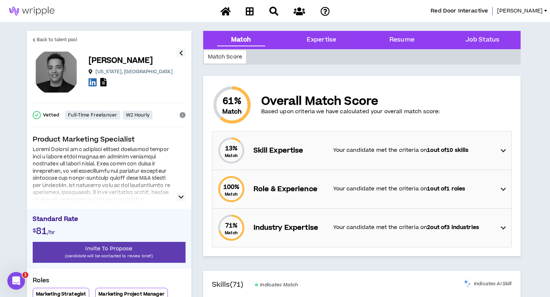
click at [177, 197] on button "button" at bounding box center [181, 197] width 9 height 9
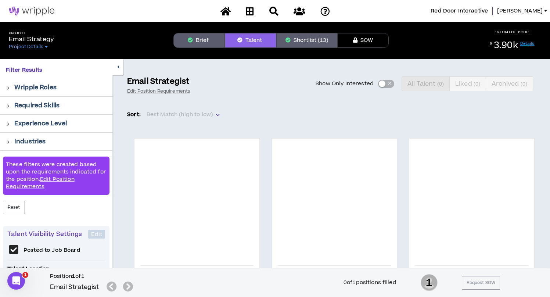
click at [313, 41] on button "Shortlist (13)" at bounding box center [306, 40] width 61 height 15
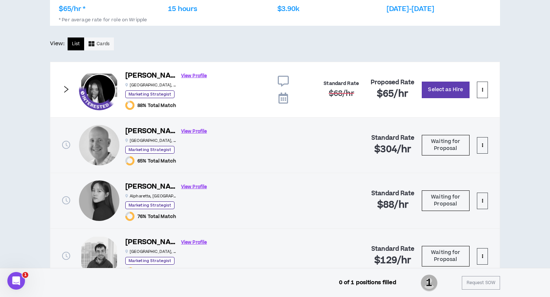
scroll to position [143, 0]
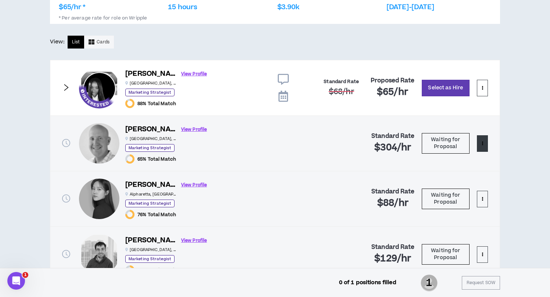
click at [479, 145] on button at bounding box center [482, 143] width 11 height 17
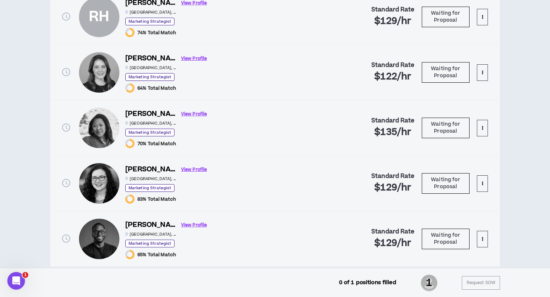
scroll to position [672, 0]
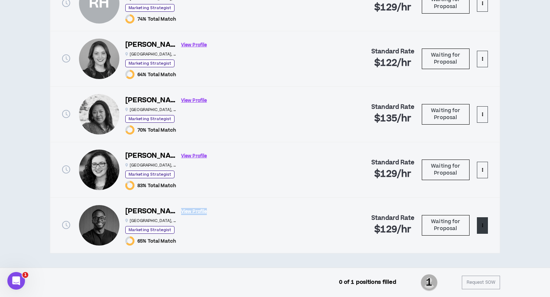
click at [484, 229] on button at bounding box center [482, 225] width 11 height 17
click at [437, 241] on span "Remove from shortlist" at bounding box center [453, 242] width 61 height 8
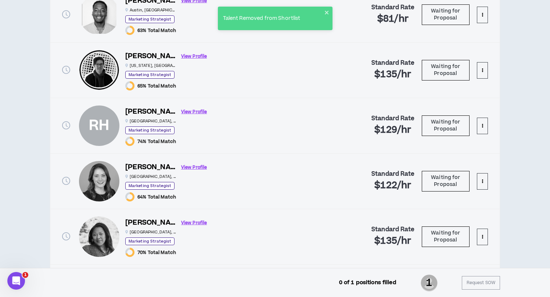
scroll to position [545, 0]
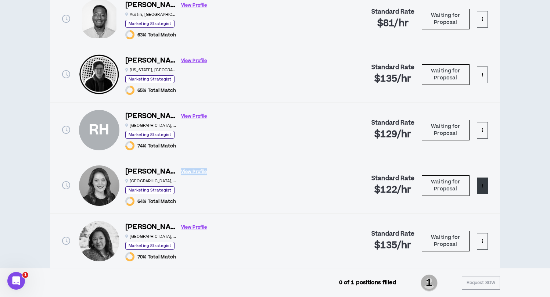
click at [480, 186] on button at bounding box center [482, 186] width 11 height 17
click at [437, 199] on span "Remove from shortlist" at bounding box center [453, 203] width 61 height 8
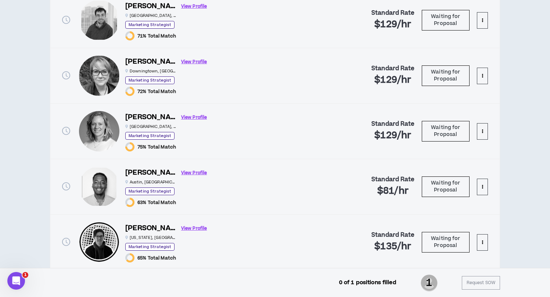
scroll to position [432, 0]
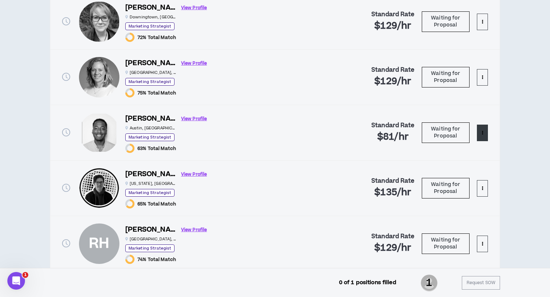
click at [481, 135] on button at bounding box center [482, 133] width 11 height 17
click at [449, 151] on span "Remove from shortlist" at bounding box center [453, 150] width 61 height 8
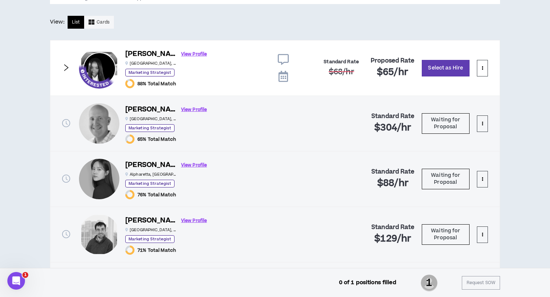
scroll to position [0, 0]
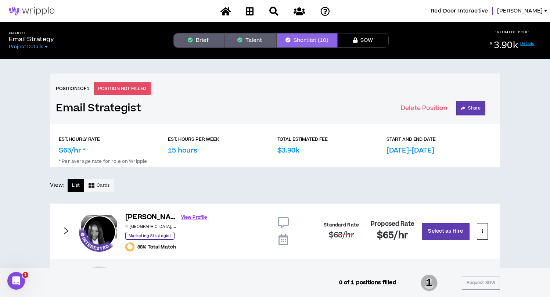
click at [243, 44] on button "Talent" at bounding box center [250, 40] width 51 height 15
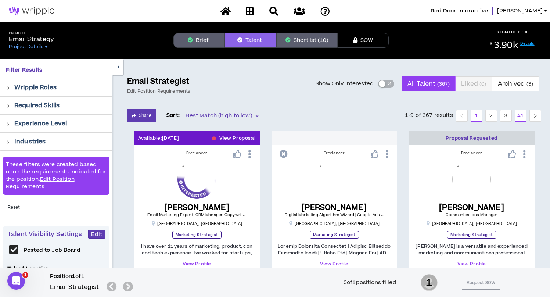
click at [520, 114] on link "41" at bounding box center [520, 115] width 11 height 11
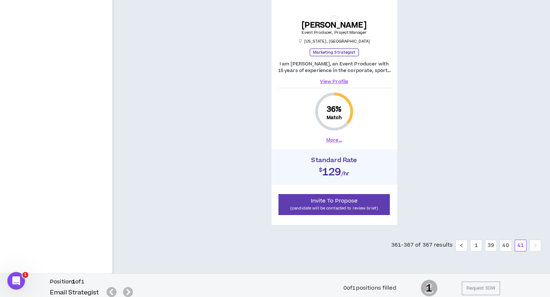
scroll to position [764, 0]
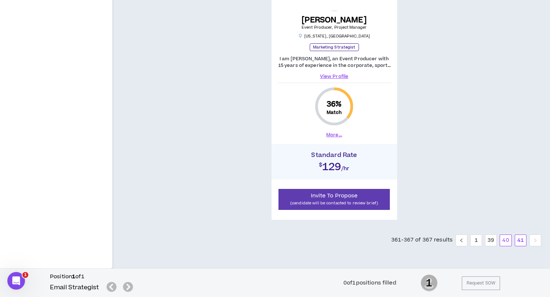
click at [504, 239] on link "40" at bounding box center [505, 240] width 11 height 11
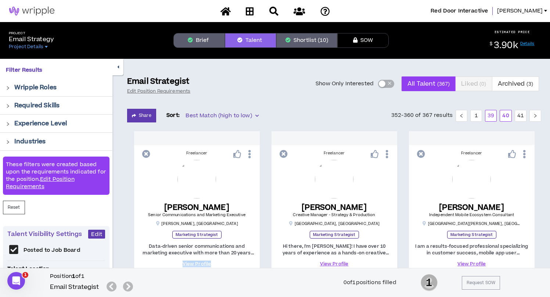
click at [489, 118] on link "39" at bounding box center [491, 115] width 11 height 11
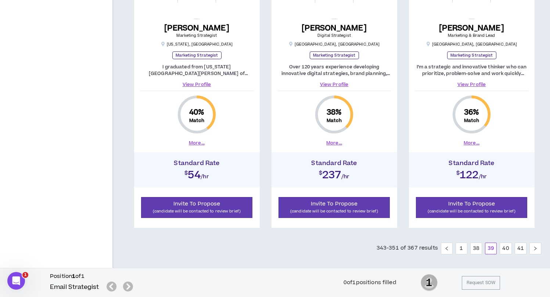
scroll to position [764, 0]
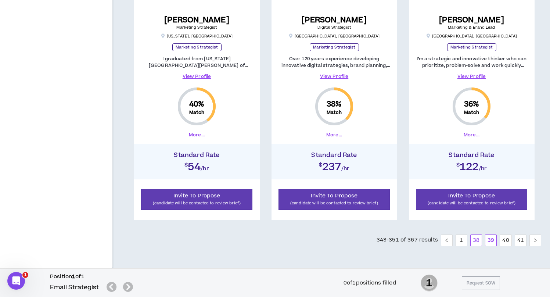
click at [473, 242] on link "38" at bounding box center [476, 240] width 11 height 11
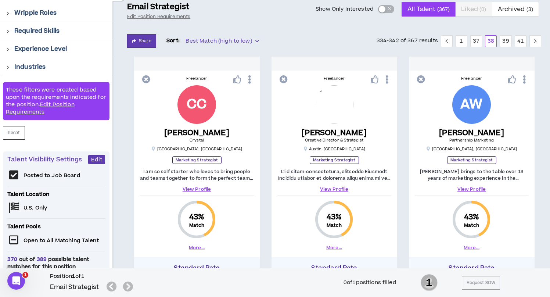
scroll to position [82, 0]
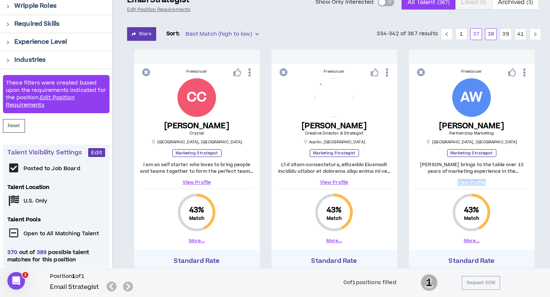
click at [478, 34] on link "37" at bounding box center [476, 34] width 11 height 11
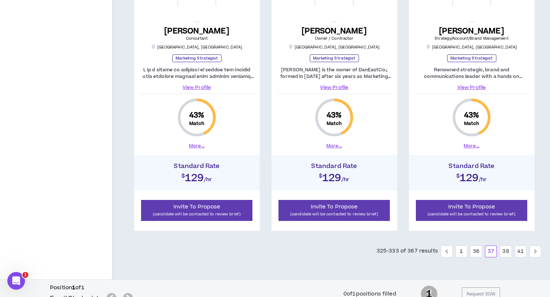
scroll to position [764, 0]
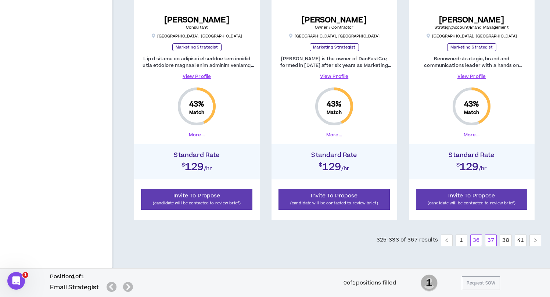
click at [475, 240] on link "36" at bounding box center [476, 240] width 11 height 11
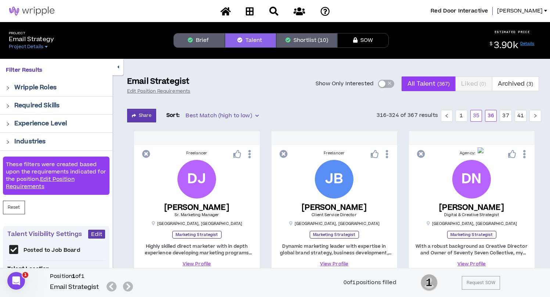
click at [478, 117] on link "35" at bounding box center [476, 115] width 11 height 11
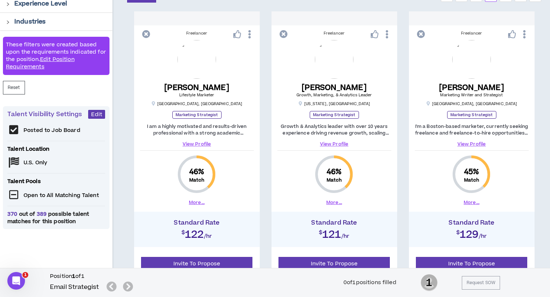
scroll to position [125, 0]
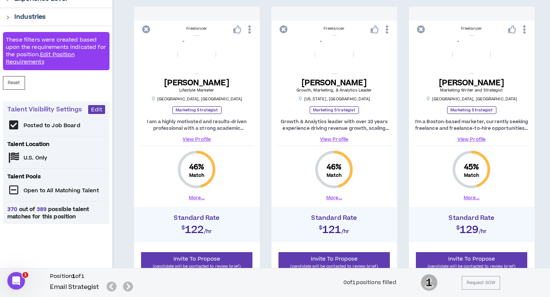
click at [331, 139] on link "View Profile" at bounding box center [335, 139] width 114 height 7
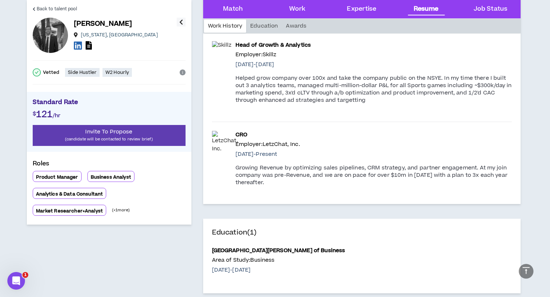
scroll to position [682, 0]
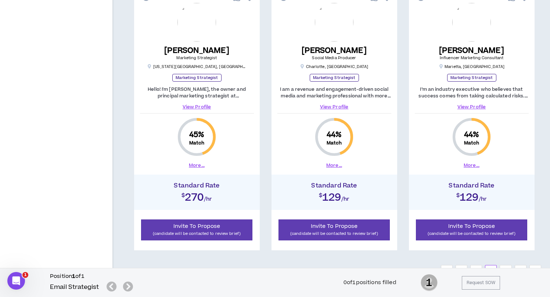
scroll to position [764, 0]
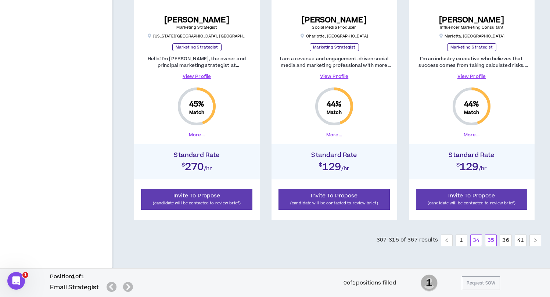
click at [477, 244] on link "34" at bounding box center [476, 240] width 11 height 11
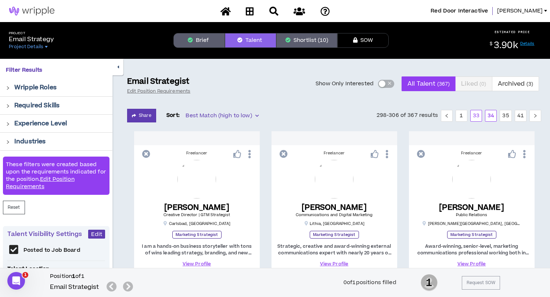
click at [475, 113] on link "33" at bounding box center [476, 115] width 11 height 11
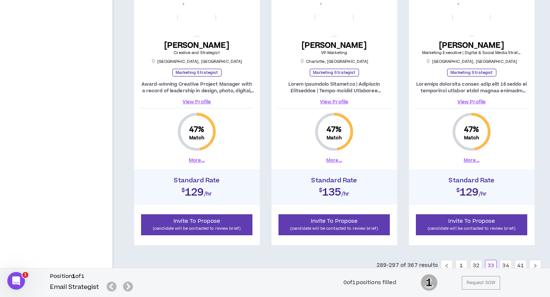
scroll to position [764, 0]
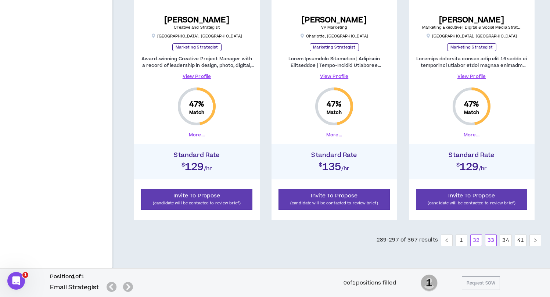
click at [476, 236] on link "32" at bounding box center [476, 240] width 11 height 11
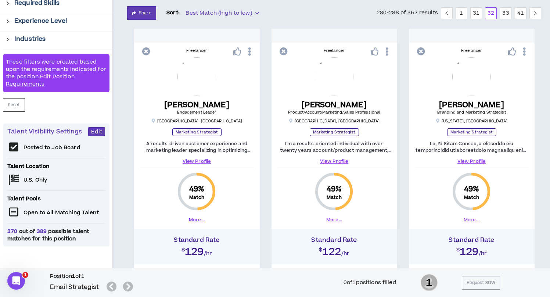
scroll to position [102, 0]
click at [475, 14] on link "31" at bounding box center [476, 13] width 11 height 11
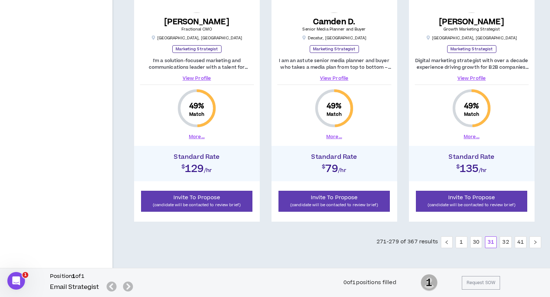
scroll to position [764, 0]
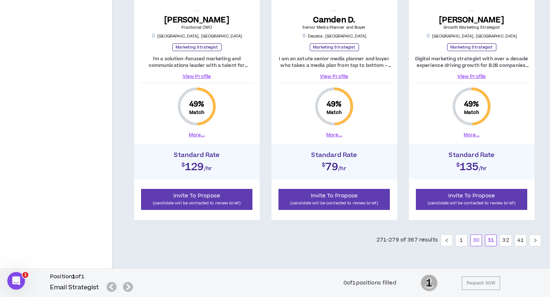
click at [474, 239] on link "30" at bounding box center [476, 240] width 11 height 11
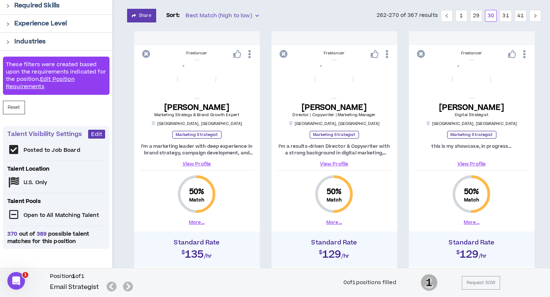
scroll to position [100, 0]
click at [476, 12] on link "29" at bounding box center [476, 16] width 11 height 11
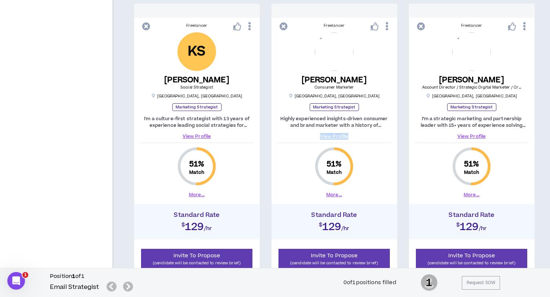
scroll to position [764, 0]
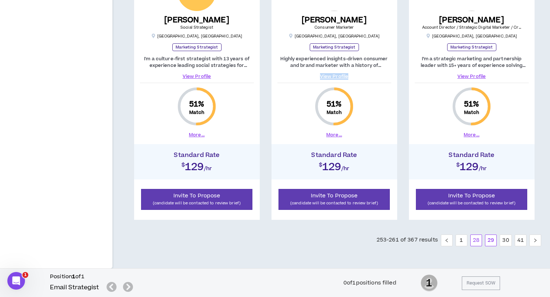
click at [475, 238] on link "28" at bounding box center [476, 240] width 11 height 11
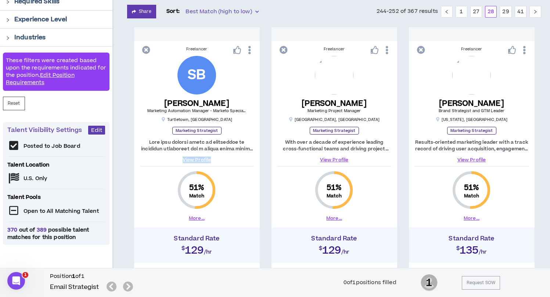
scroll to position [103, 0]
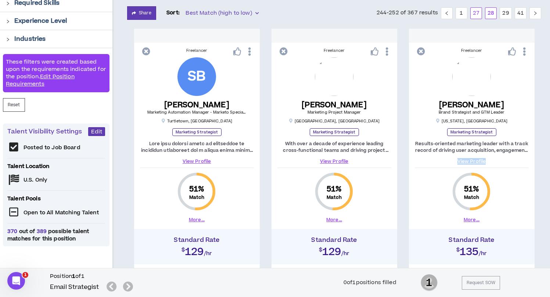
click at [476, 12] on link "27" at bounding box center [476, 13] width 11 height 11
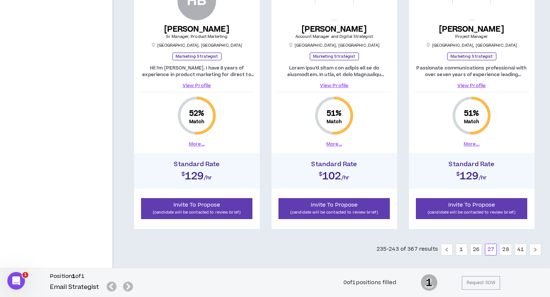
scroll to position [764, 0]
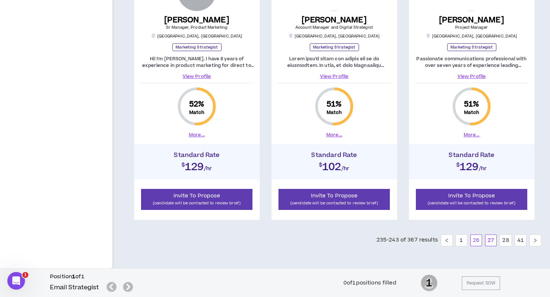
click at [477, 238] on link "26" at bounding box center [476, 240] width 11 height 11
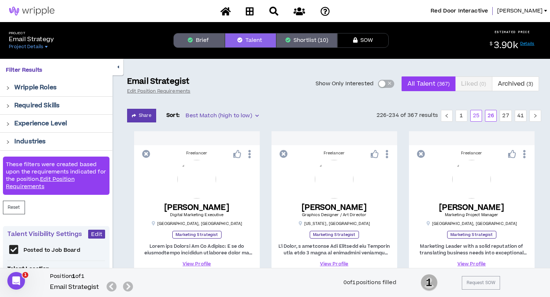
click at [476, 114] on link "25" at bounding box center [476, 115] width 11 height 11
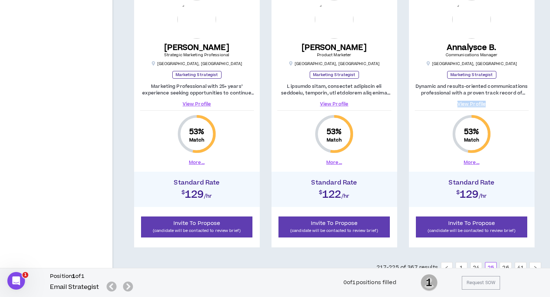
scroll to position [764, 0]
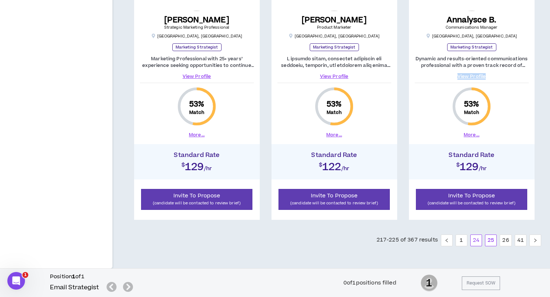
click at [478, 239] on link "24" at bounding box center [476, 240] width 11 height 11
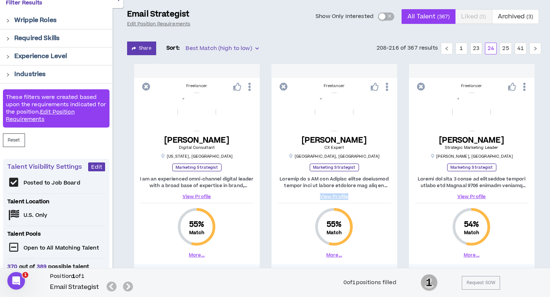
scroll to position [62, 0]
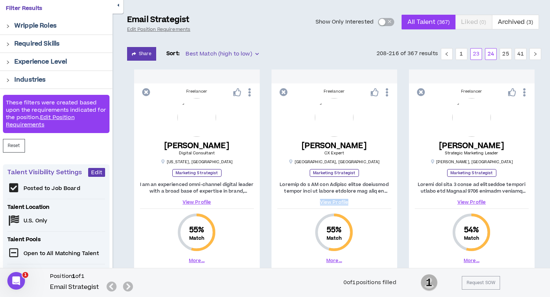
click at [477, 56] on link "23" at bounding box center [476, 54] width 11 height 11
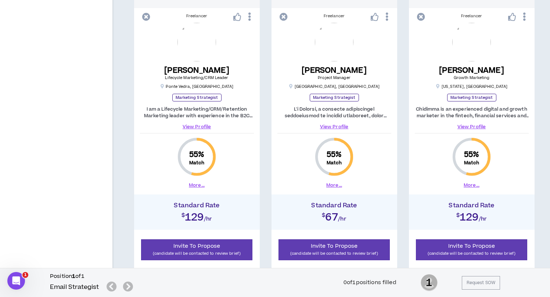
scroll to position [722, 0]
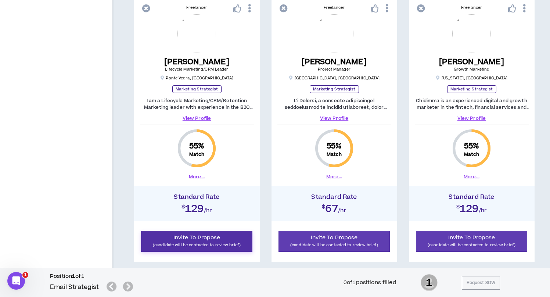
click at [189, 240] on span "Invite To Propose" at bounding box center [197, 238] width 47 height 8
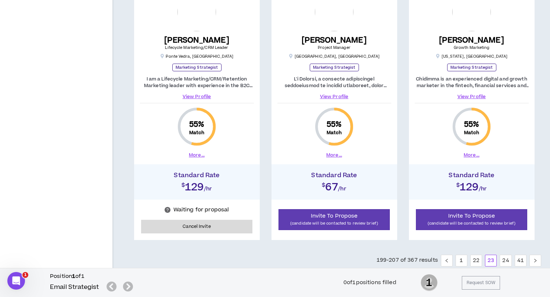
scroll to position [762, 0]
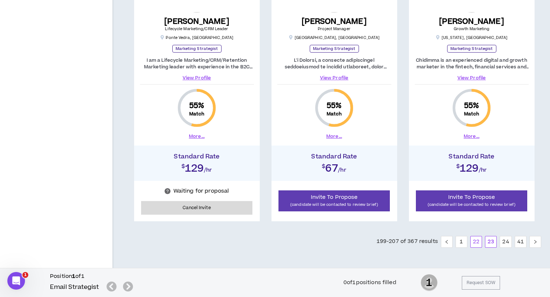
click at [476, 243] on link "22" at bounding box center [476, 241] width 11 height 11
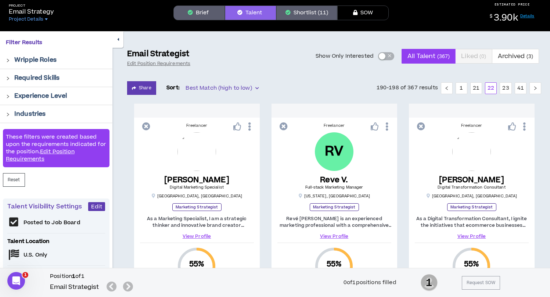
scroll to position [19, 0]
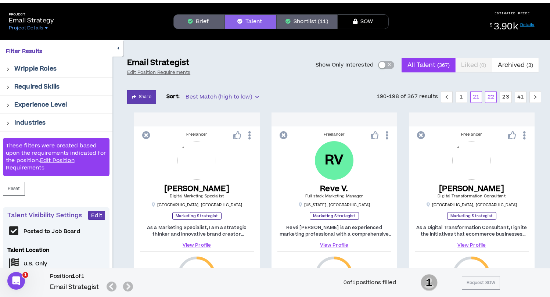
click at [479, 99] on link "21" at bounding box center [476, 97] width 11 height 11
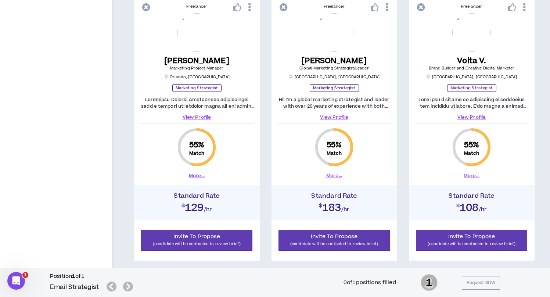
scroll to position [764, 0]
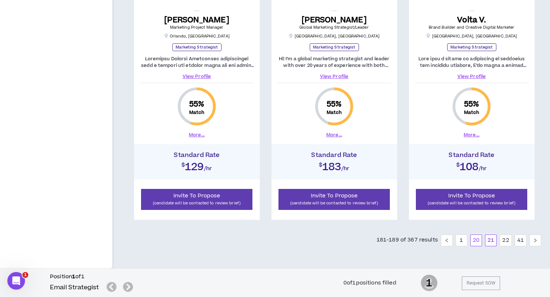
click at [478, 239] on link "20" at bounding box center [476, 240] width 11 height 11
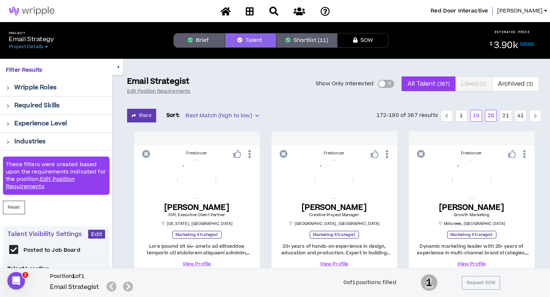
click at [474, 115] on link "19" at bounding box center [476, 115] width 11 height 11
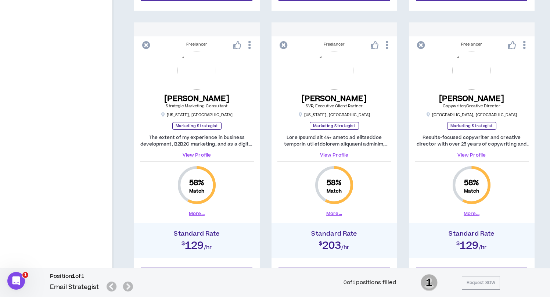
scroll to position [764, 0]
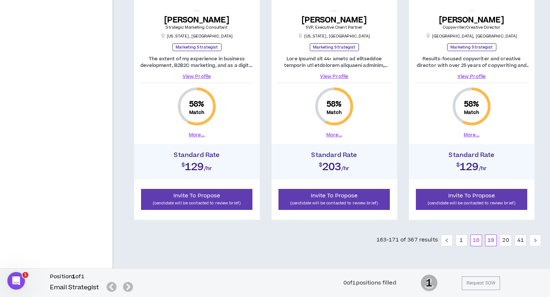
click at [473, 238] on link "18" at bounding box center [476, 240] width 11 height 11
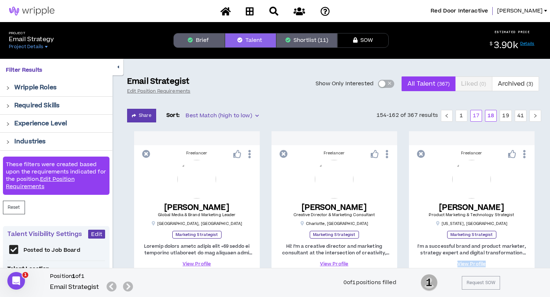
click at [477, 117] on link "17" at bounding box center [476, 115] width 11 height 11
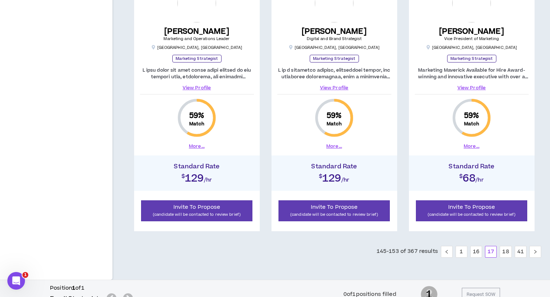
scroll to position [764, 0]
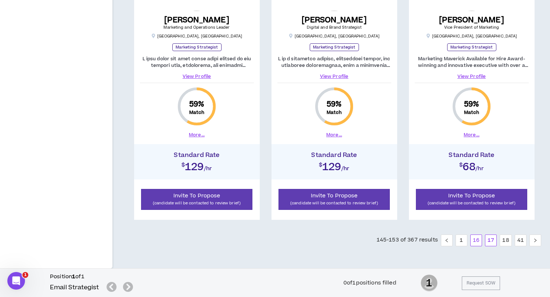
click at [473, 238] on link "16" at bounding box center [476, 240] width 11 height 11
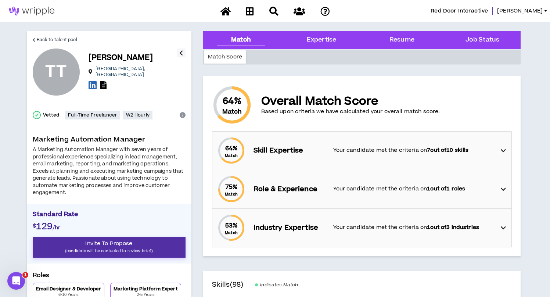
click at [108, 249] on p "(candidate will be contacted to review brief)" at bounding box center [109, 250] width 153 height 7
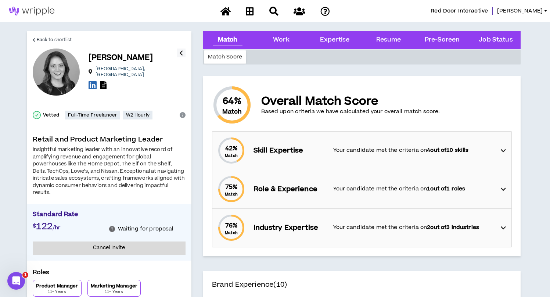
scroll to position [23, 0]
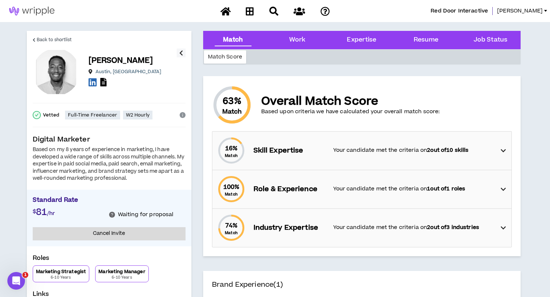
scroll to position [6, 0]
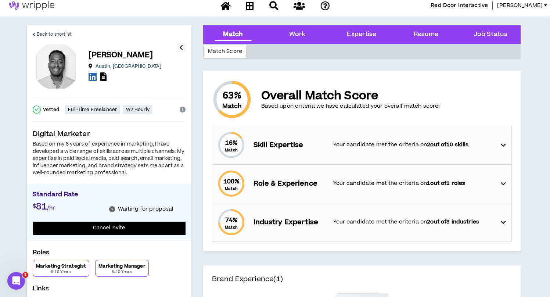
click at [105, 229] on button "Cancel Invite" at bounding box center [109, 229] width 153 height 14
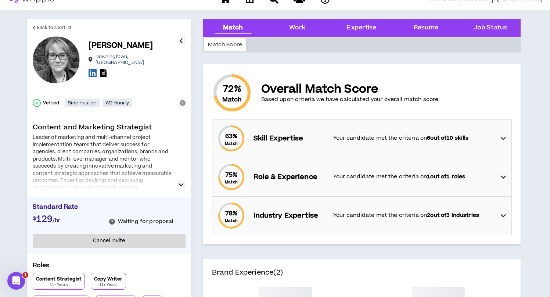
scroll to position [12, 0]
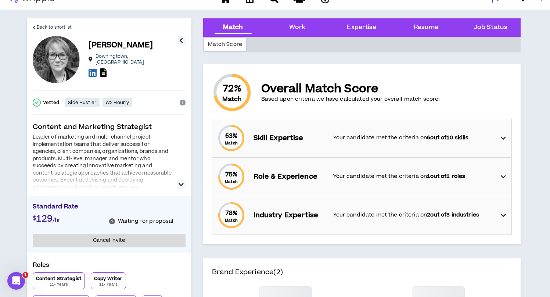
click at [182, 185] on icon "button" at bounding box center [181, 184] width 5 height 9
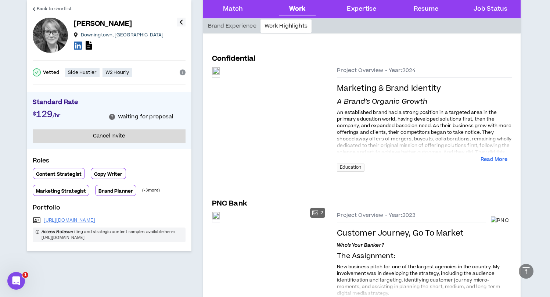
scroll to position [517, 0]
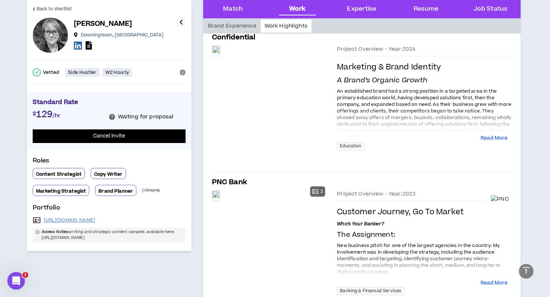
click at [119, 136] on button "Cancel Invite" at bounding box center [109, 136] width 153 height 14
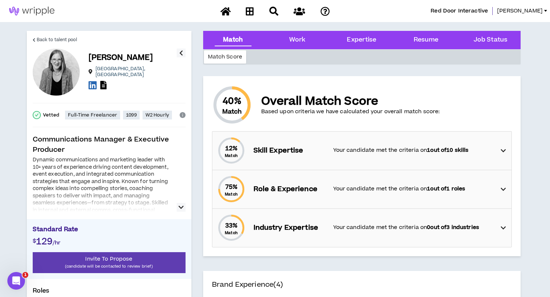
click at [180, 210] on icon "button" at bounding box center [181, 207] width 5 height 9
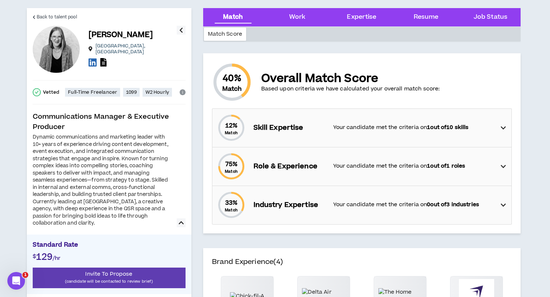
scroll to position [23, 0]
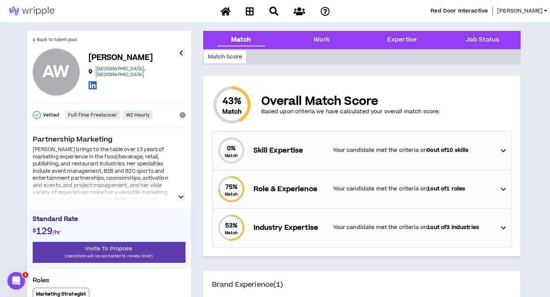
scroll to position [12, 0]
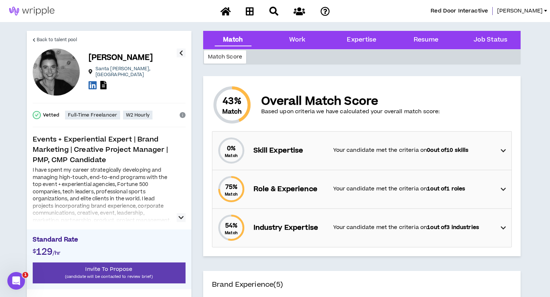
click at [180, 215] on icon "button" at bounding box center [181, 217] width 5 height 9
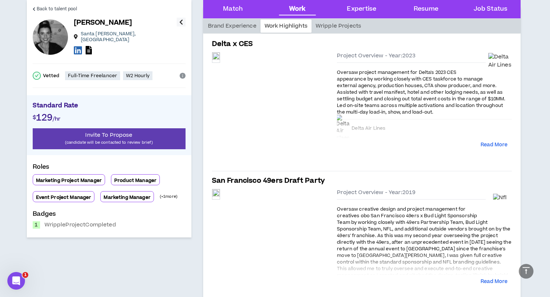
scroll to position [361, 0]
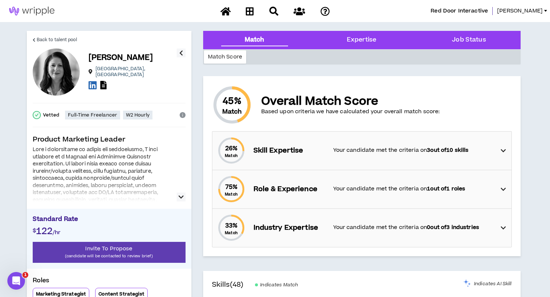
click at [181, 197] on icon "button" at bounding box center [181, 197] width 5 height 9
click at [182, 194] on icon "button" at bounding box center [181, 197] width 5 height 9
click at [175, 192] on div at bounding box center [109, 173] width 153 height 55
click at [179, 194] on icon "button" at bounding box center [181, 197] width 5 height 9
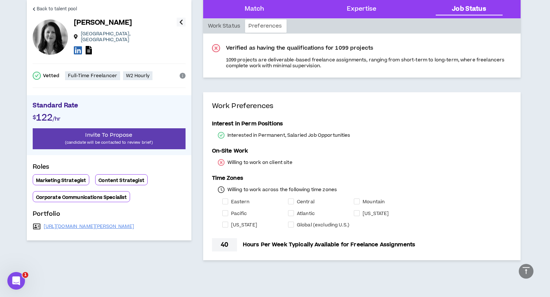
scroll to position [619, 0]
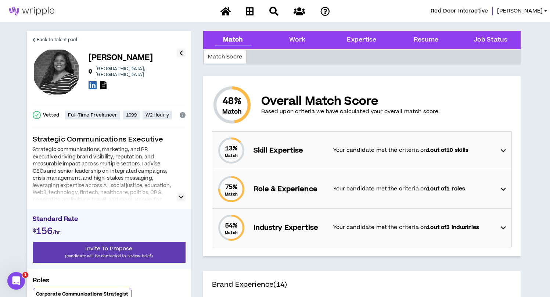
click at [182, 197] on icon "button" at bounding box center [181, 197] width 5 height 9
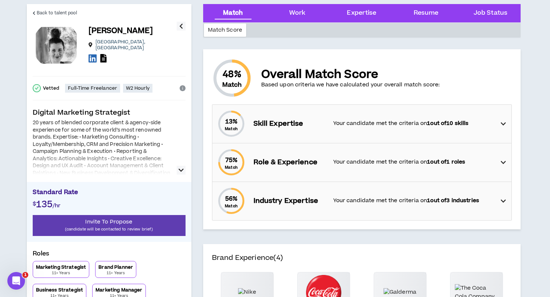
scroll to position [15, 0]
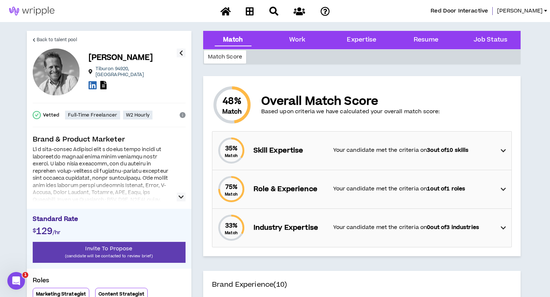
click at [179, 195] on icon "button" at bounding box center [181, 197] width 5 height 9
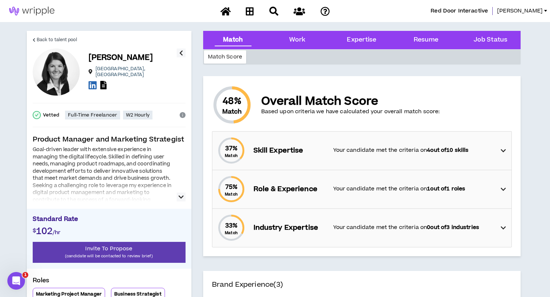
click at [183, 196] on icon "button" at bounding box center [181, 197] width 5 height 9
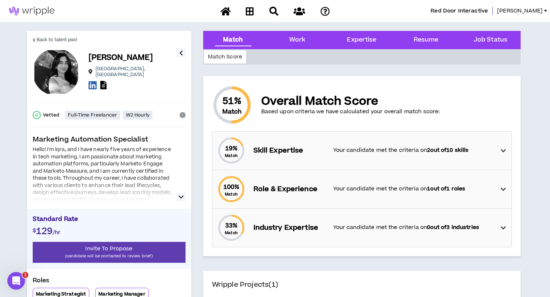
click at [180, 198] on icon "button" at bounding box center [181, 197] width 5 height 9
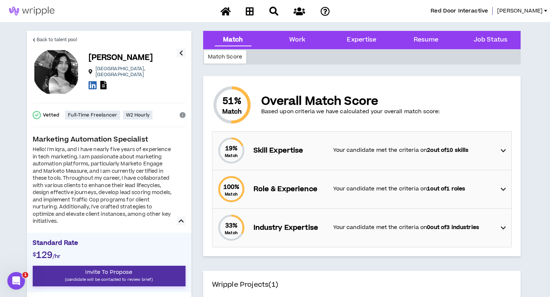
click at [95, 279] on p "(candidate will be contacted to review brief)" at bounding box center [109, 279] width 153 height 7
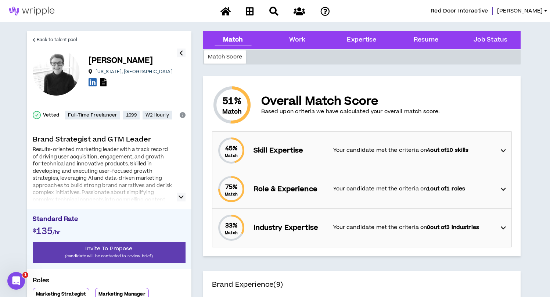
click at [179, 196] on icon "button" at bounding box center [181, 197] width 5 height 9
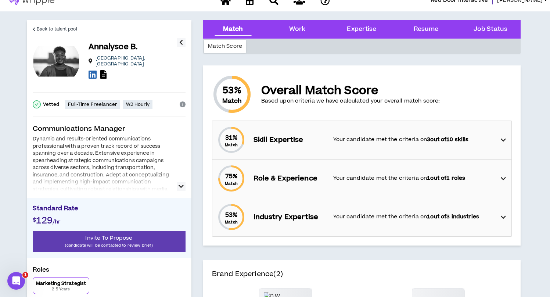
scroll to position [11, 0]
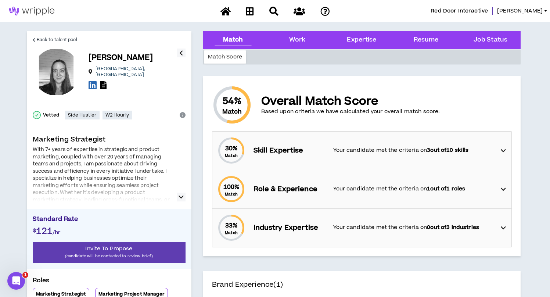
click at [179, 201] on icon "button" at bounding box center [181, 197] width 5 height 9
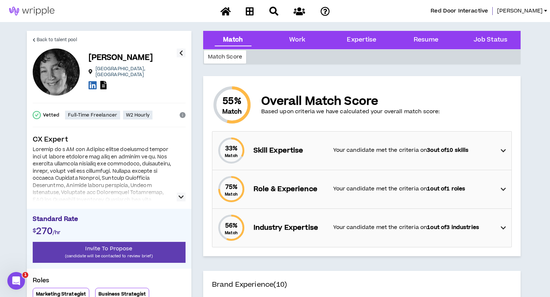
click at [180, 197] on icon "button" at bounding box center [181, 197] width 5 height 9
click at [180, 196] on icon "button" at bounding box center [181, 197] width 5 height 9
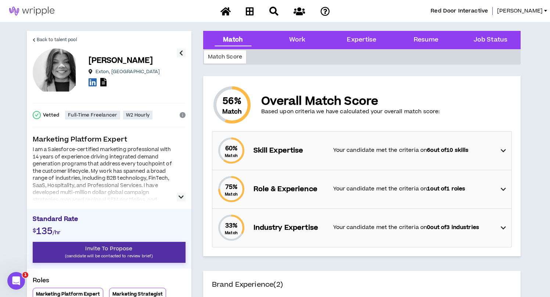
click at [100, 253] on p "(candidate will be contacted to review brief)" at bounding box center [109, 256] width 153 height 7
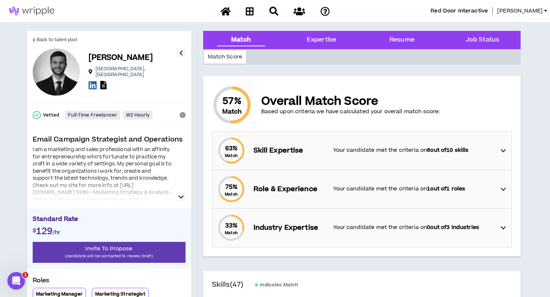
scroll to position [9, 0]
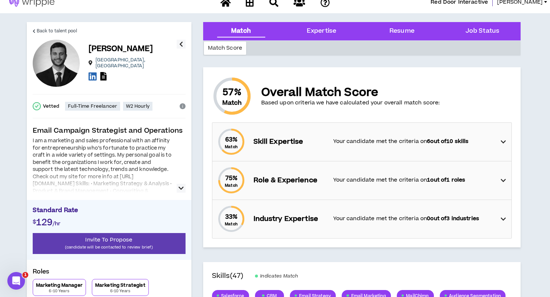
click at [182, 187] on icon "button" at bounding box center [181, 188] width 5 height 9
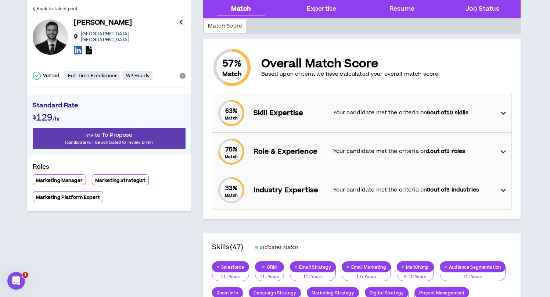
scroll to position [0, 0]
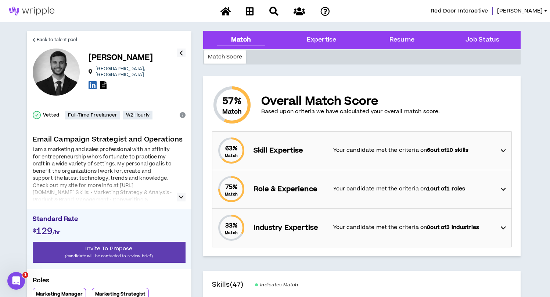
click at [179, 195] on icon "button" at bounding box center [181, 197] width 5 height 9
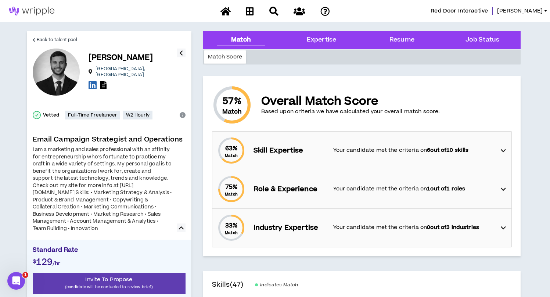
click at [109, 191] on div "I am a marketing and sales professional with an affinity for entrepreneurship w…" at bounding box center [103, 189] width 140 height 86
drag, startPoint x: 110, startPoint y: 194, endPoint x: 50, endPoint y: 193, distance: 59.6
click at [50, 193] on div "I am a marketing and sales professional with an affinity for entrepreneurship w…" at bounding box center [103, 189] width 140 height 86
copy div "/barbatomarketing.com"
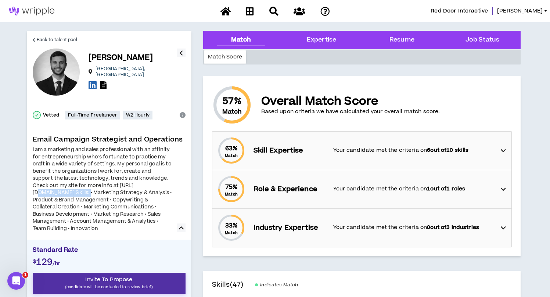
click at [90, 278] on span "Invite To Propose" at bounding box center [108, 280] width 47 height 8
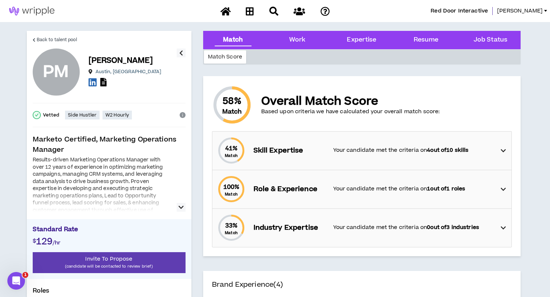
click at [180, 205] on icon "button" at bounding box center [181, 207] width 5 height 9
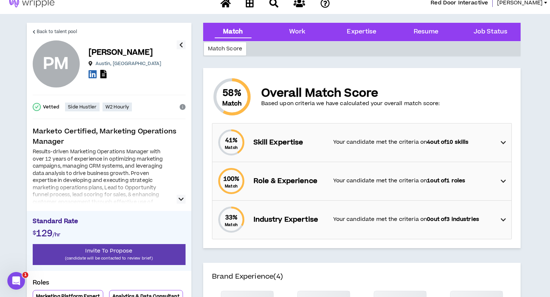
scroll to position [10, 0]
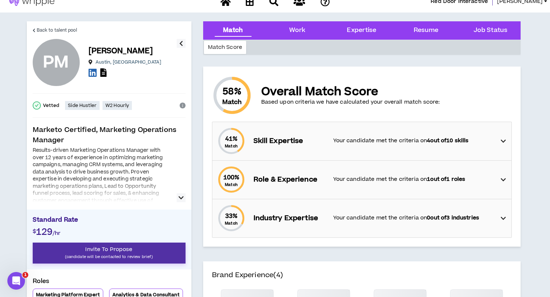
click at [117, 252] on span "Invite To Propose" at bounding box center [108, 250] width 47 height 8
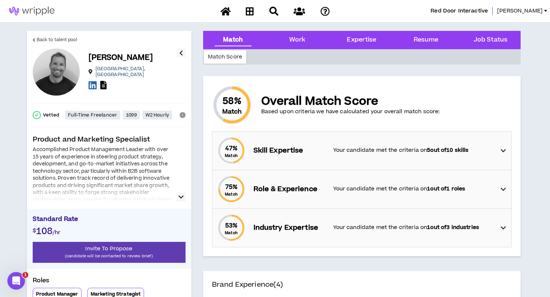
click at [179, 193] on icon "button" at bounding box center [181, 197] width 5 height 9
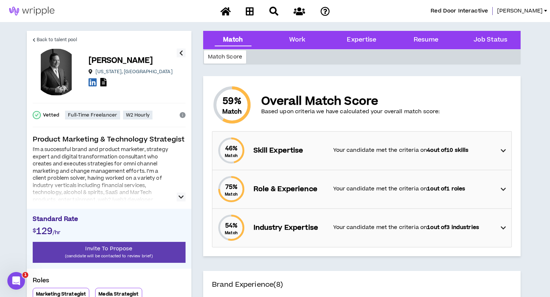
click at [179, 193] on icon "button" at bounding box center [181, 197] width 5 height 9
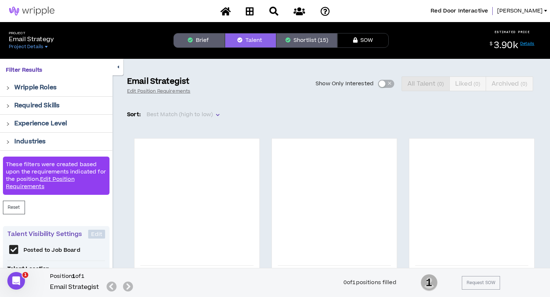
click at [303, 43] on button "Shortlist (15)" at bounding box center [306, 40] width 61 height 15
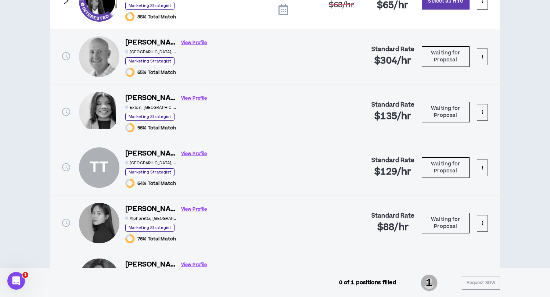
scroll to position [226, 0]
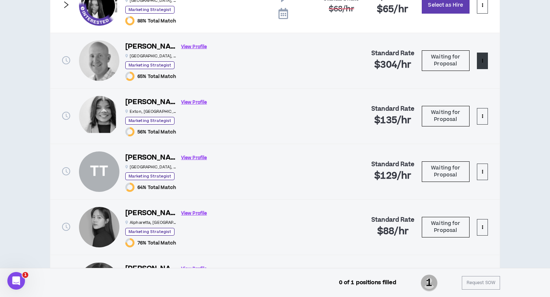
click at [480, 62] on button at bounding box center [482, 61] width 11 height 17
click at [444, 79] on span "Remove from shortlist" at bounding box center [453, 78] width 61 height 8
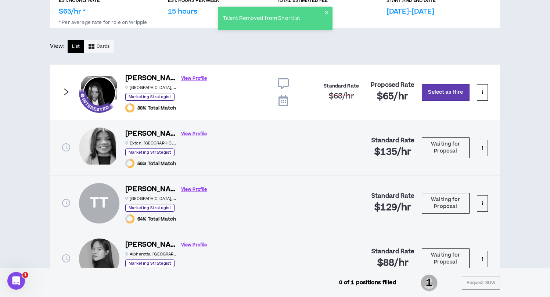
scroll to position [0, 0]
